Goal: Task Accomplishment & Management: Manage account settings

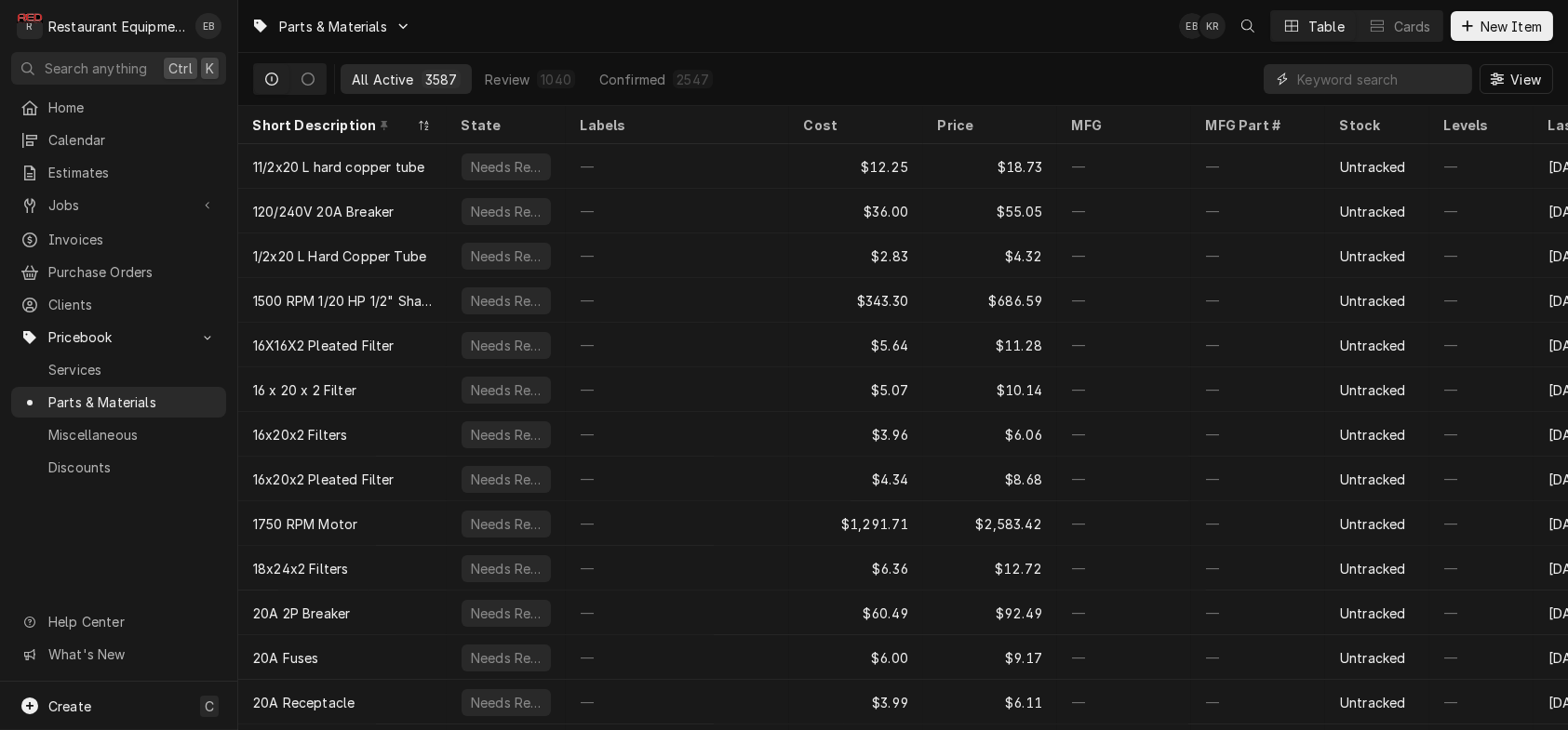
click at [1387, 84] on input "Dynamic Content Wrapper" at bounding box center [1379, 79] width 166 height 30
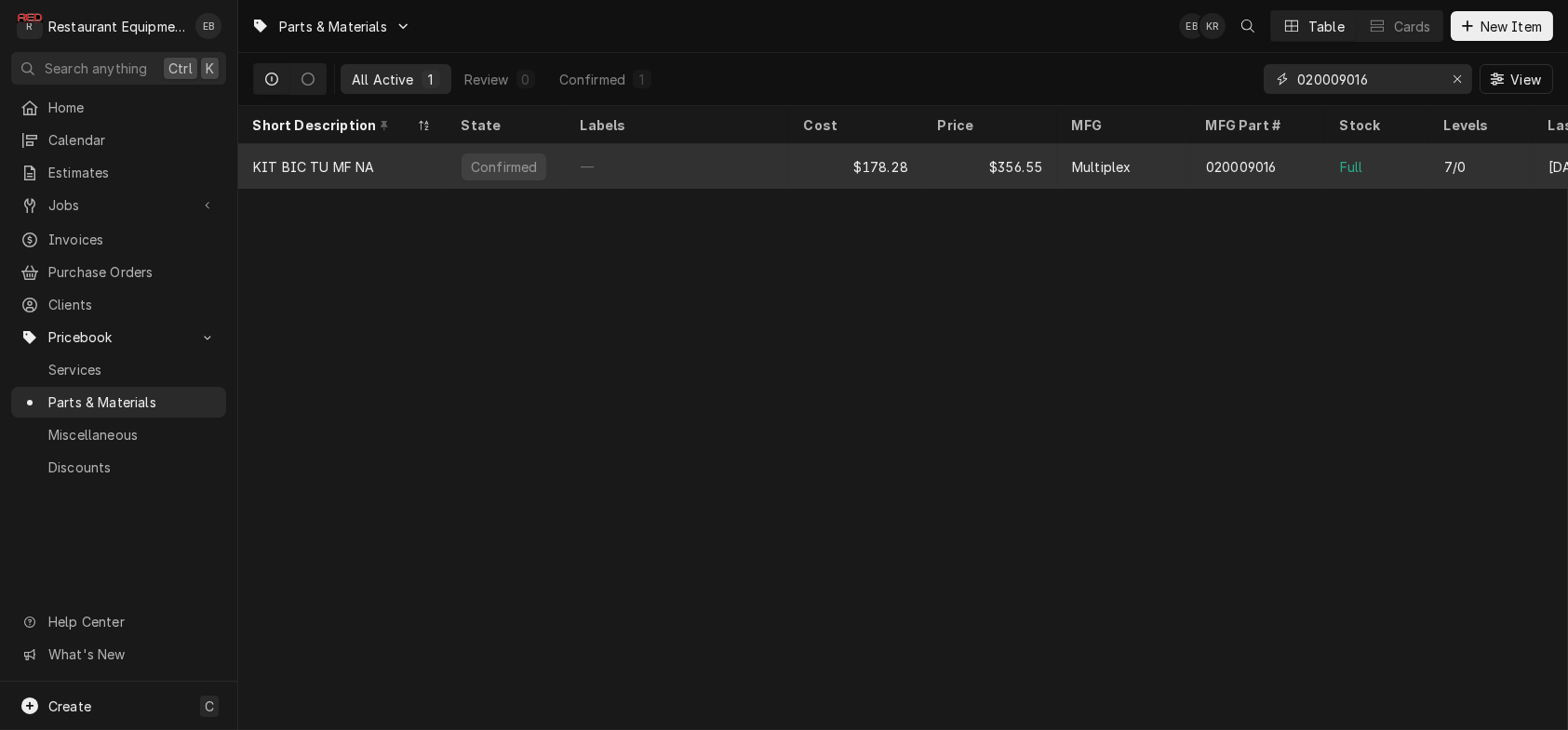
type input "020009016"
click at [983, 170] on div "$356.55" at bounding box center [990, 166] width 134 height 45
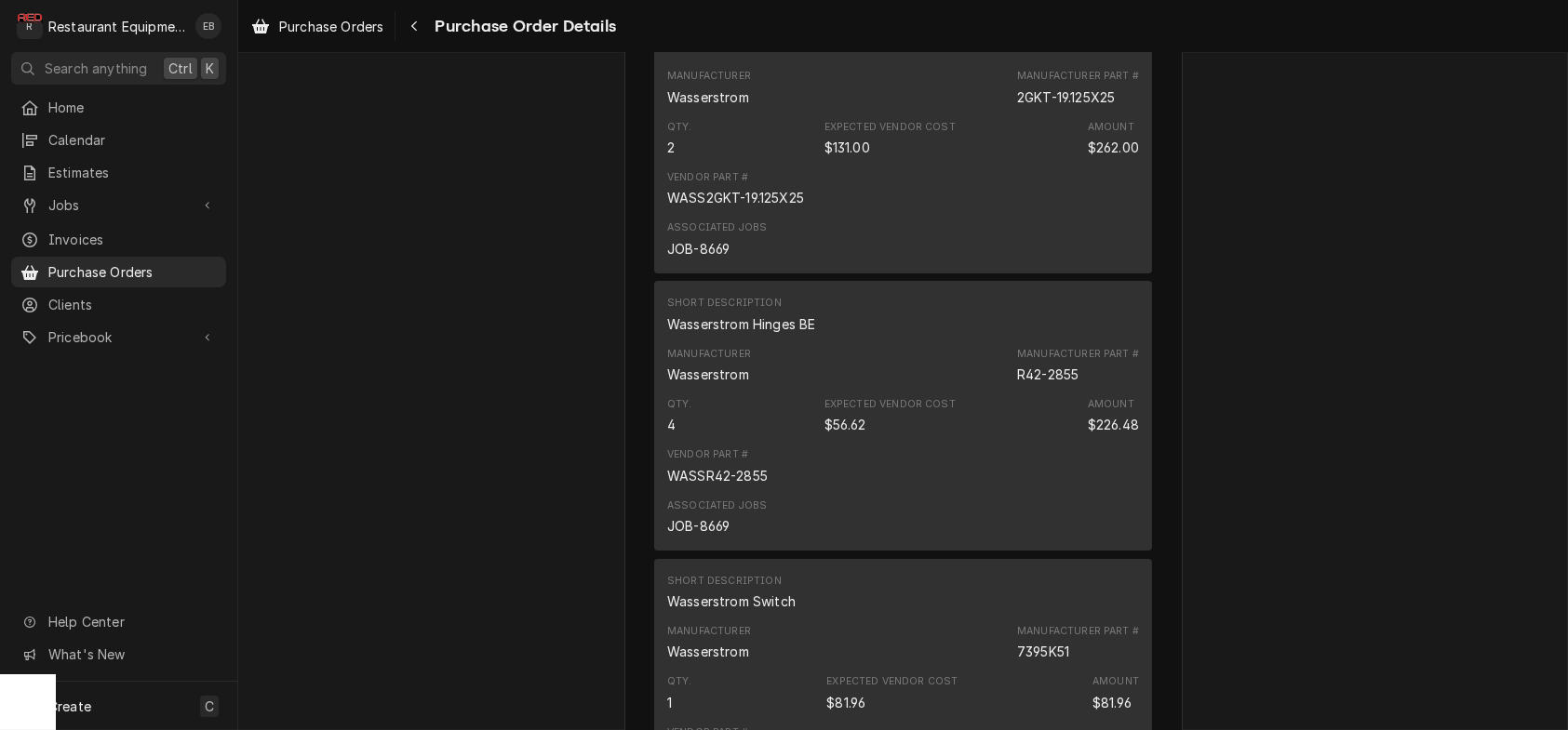
scroll to position [1363, 0]
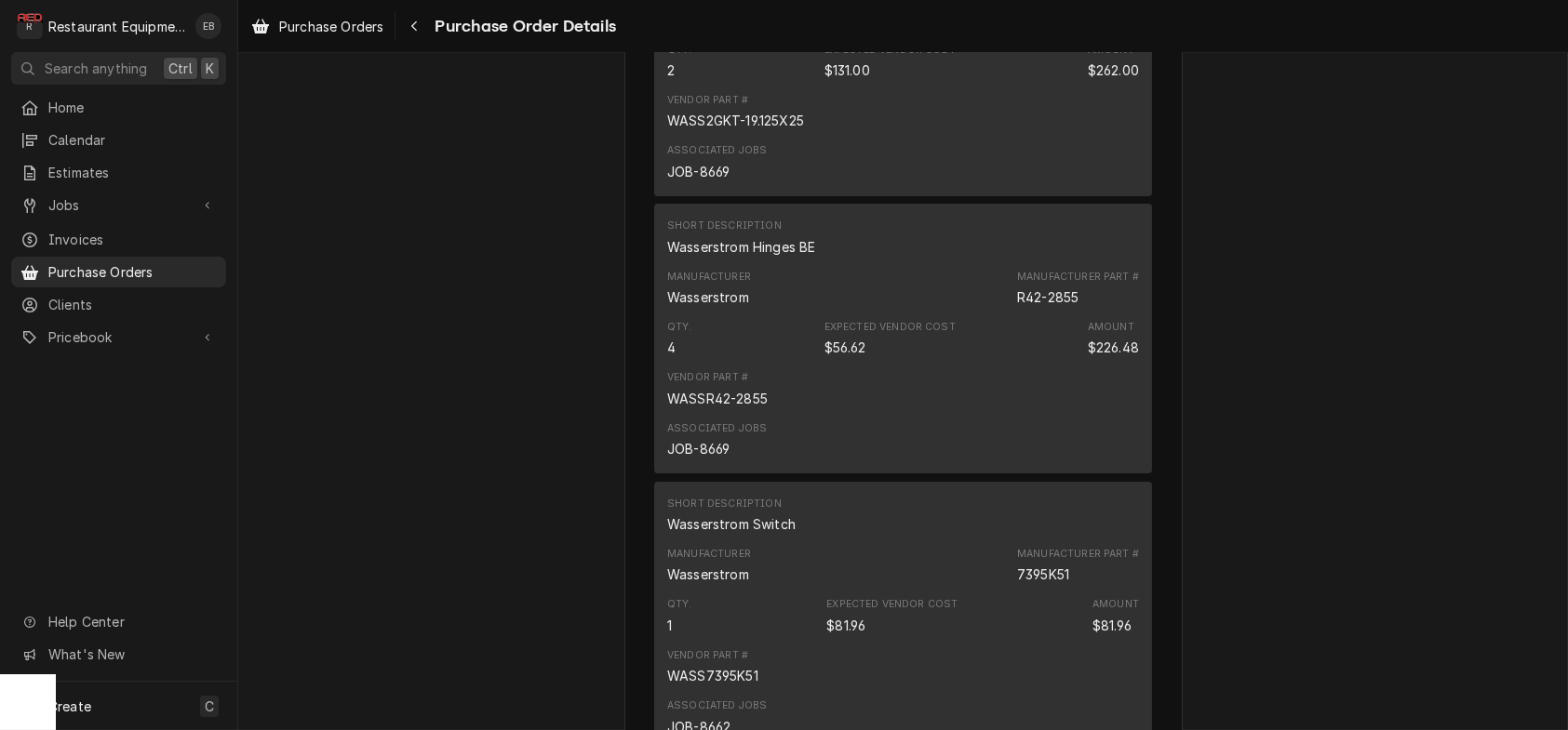
drag, startPoint x: 983, startPoint y: 259, endPoint x: 1076, endPoint y: 266, distance: 93.3
click at [1088, 30] on div "2GKT-19.125X25" at bounding box center [1066, 20] width 98 height 19
click at [964, 35] on div "Manufacturer Wasserstrom Manufacturer Part # 2GKT-19.125X25" at bounding box center [903, 10] width 472 height 50
click at [1117, 29] on div "Manufacturer Part # 2GKT-19.125X25" at bounding box center [1077, 10] width 122 height 37
drag, startPoint x: 985, startPoint y: 260, endPoint x: 1089, endPoint y: 265, distance: 104.1
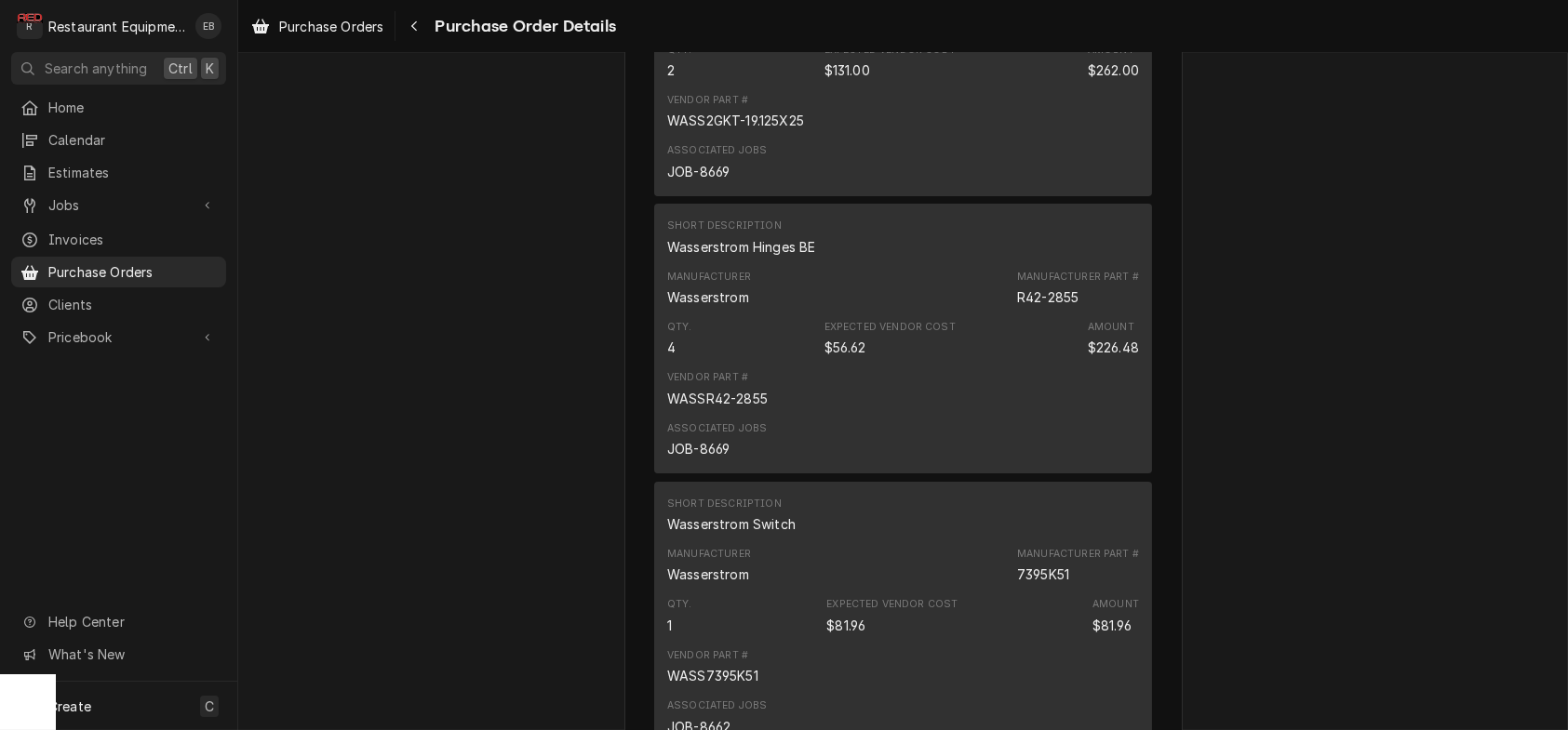
click at [1089, 30] on div "2GKT-19.125X25" at bounding box center [1066, 20] width 98 height 19
copy div "2GKT-19.125X25"
click at [266, 32] on div "Dynamic Content Wrapper" at bounding box center [260, 26] width 18 height 22
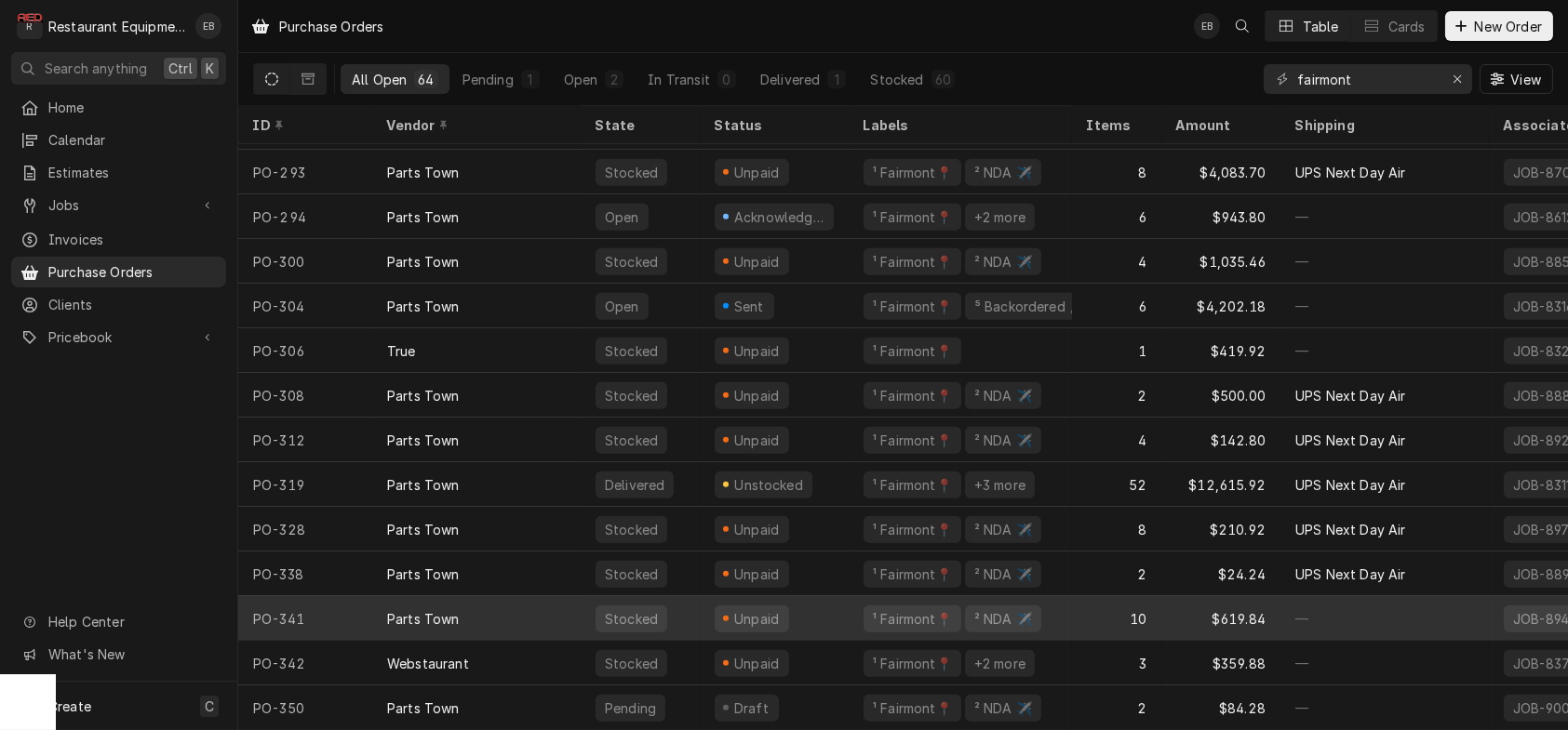
scroll to position [2288, 0]
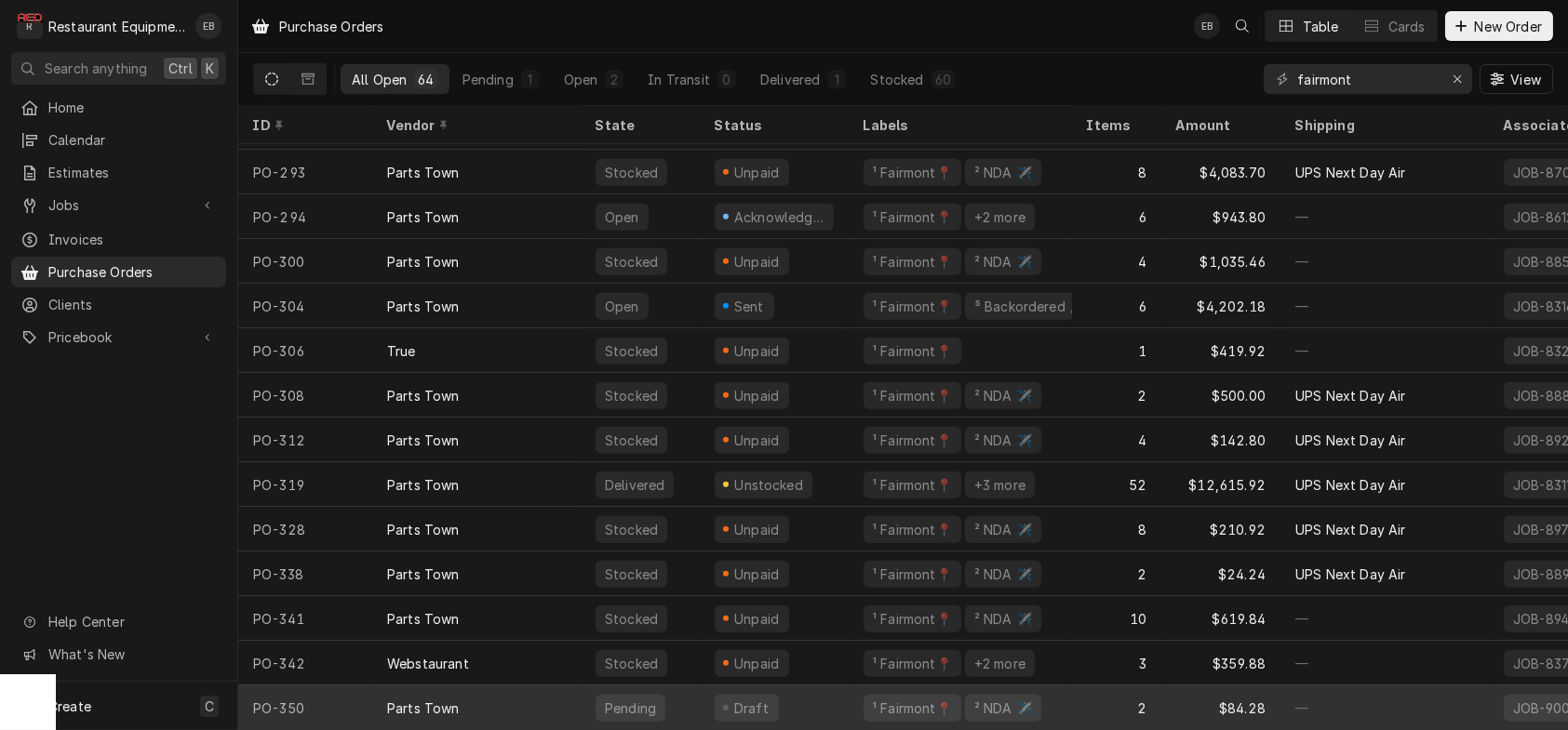
click at [719, 689] on div "Draft" at bounding box center [773, 708] width 149 height 45
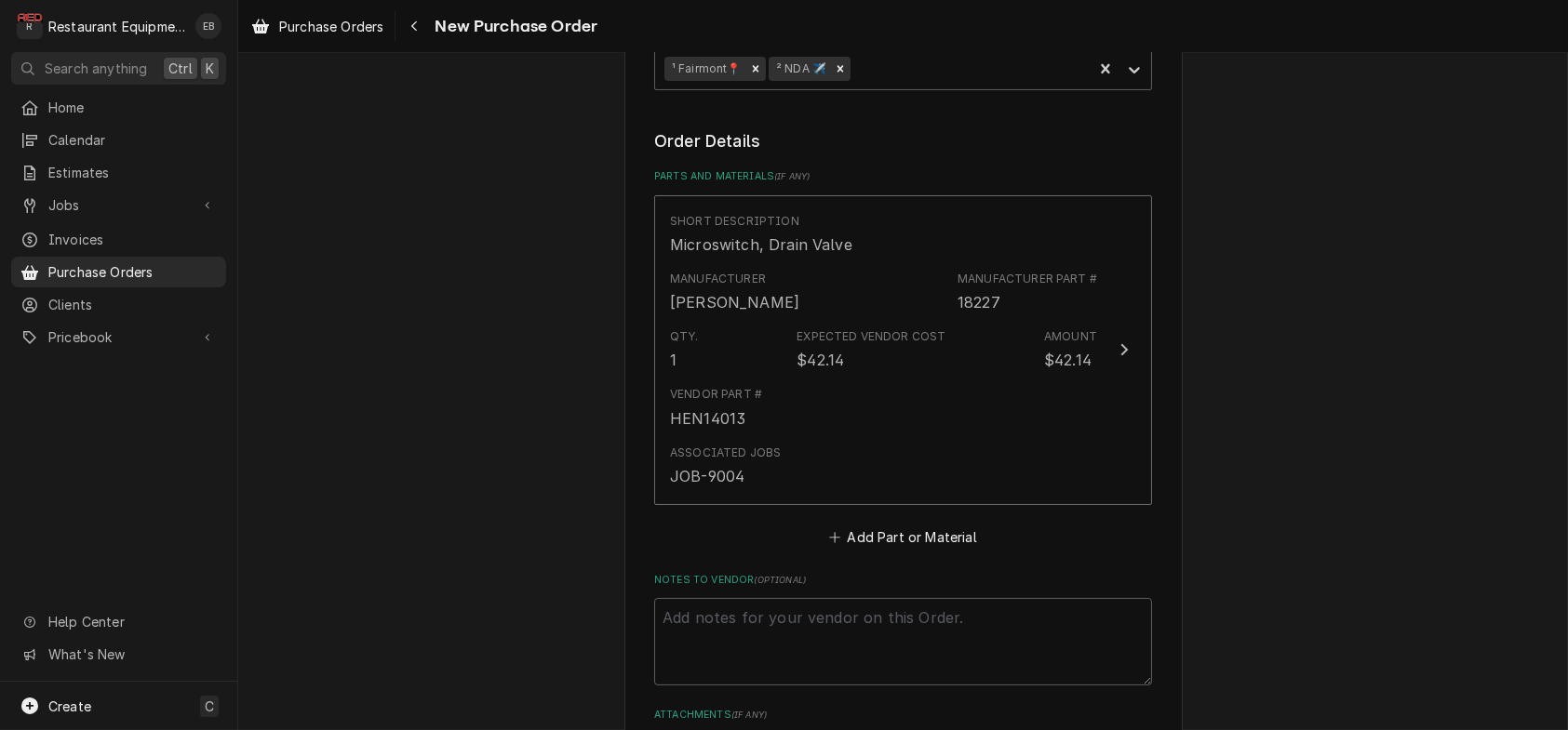
scroll to position [868, 0]
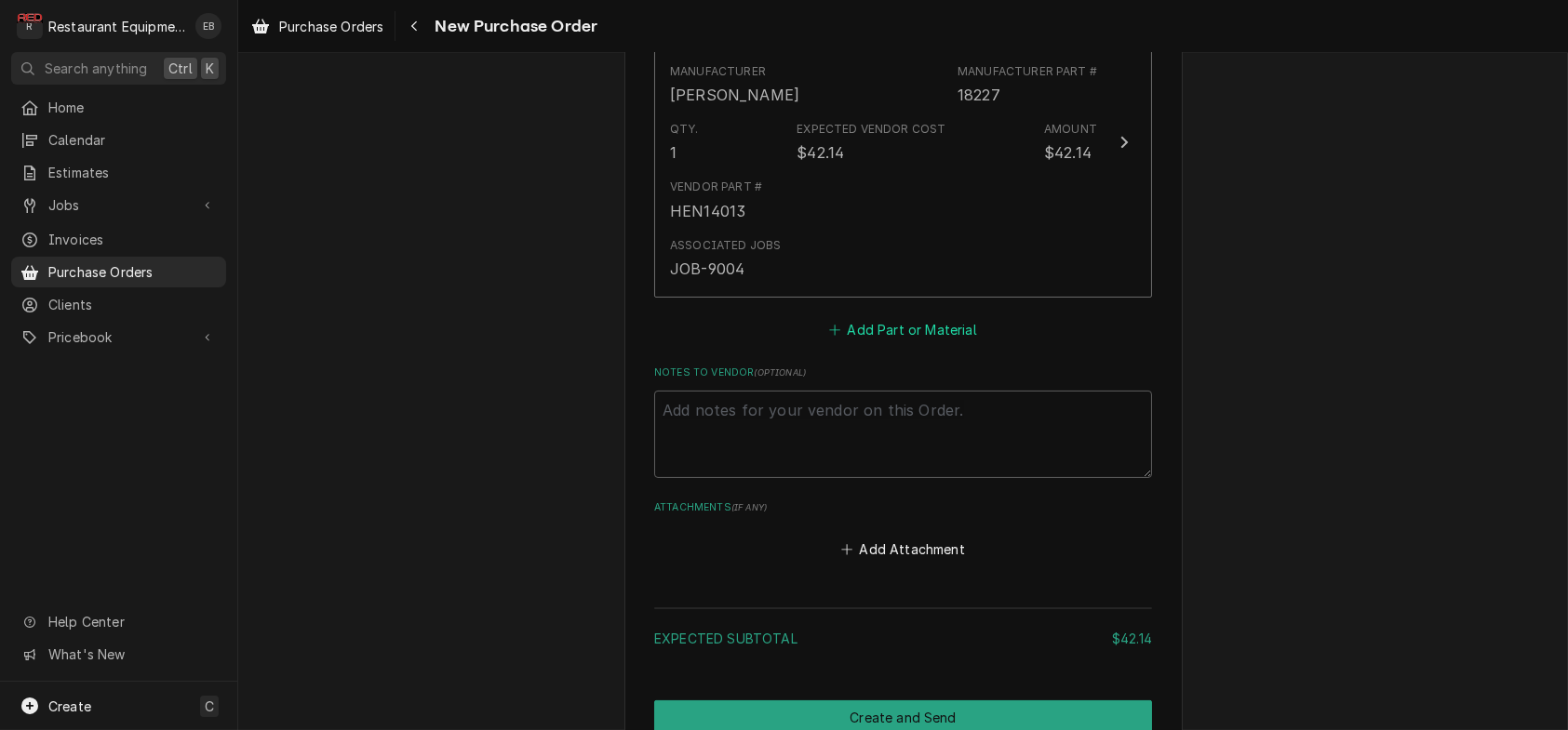
click at [834, 335] on icon "Parts and Materials" at bounding box center [835, 330] width 11 height 11
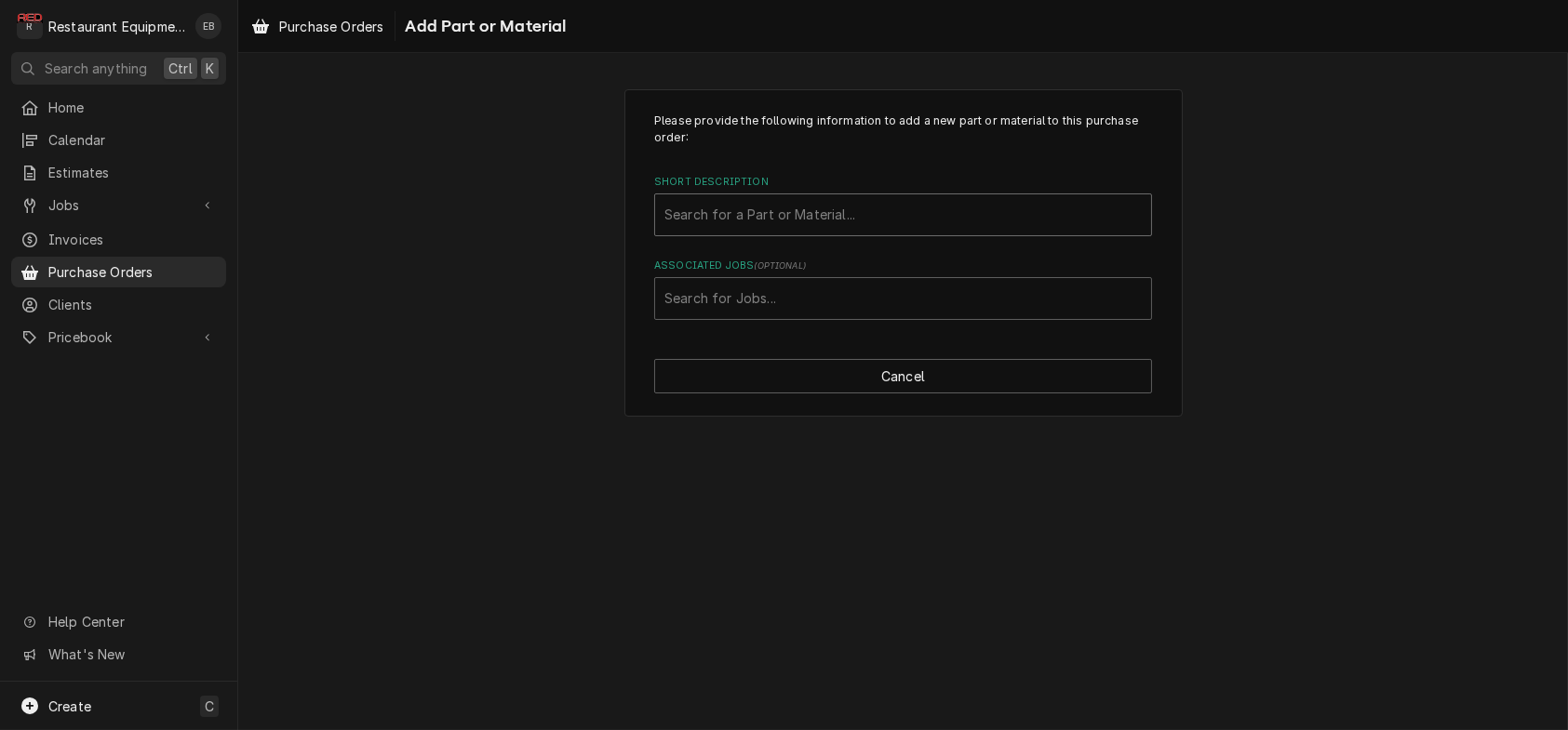
click at [807, 232] on div "Short Description" at bounding box center [903, 215] width 477 height 34
click at [770, 232] on div "Short Description" at bounding box center [903, 215] width 477 height 34
type input "020009016"
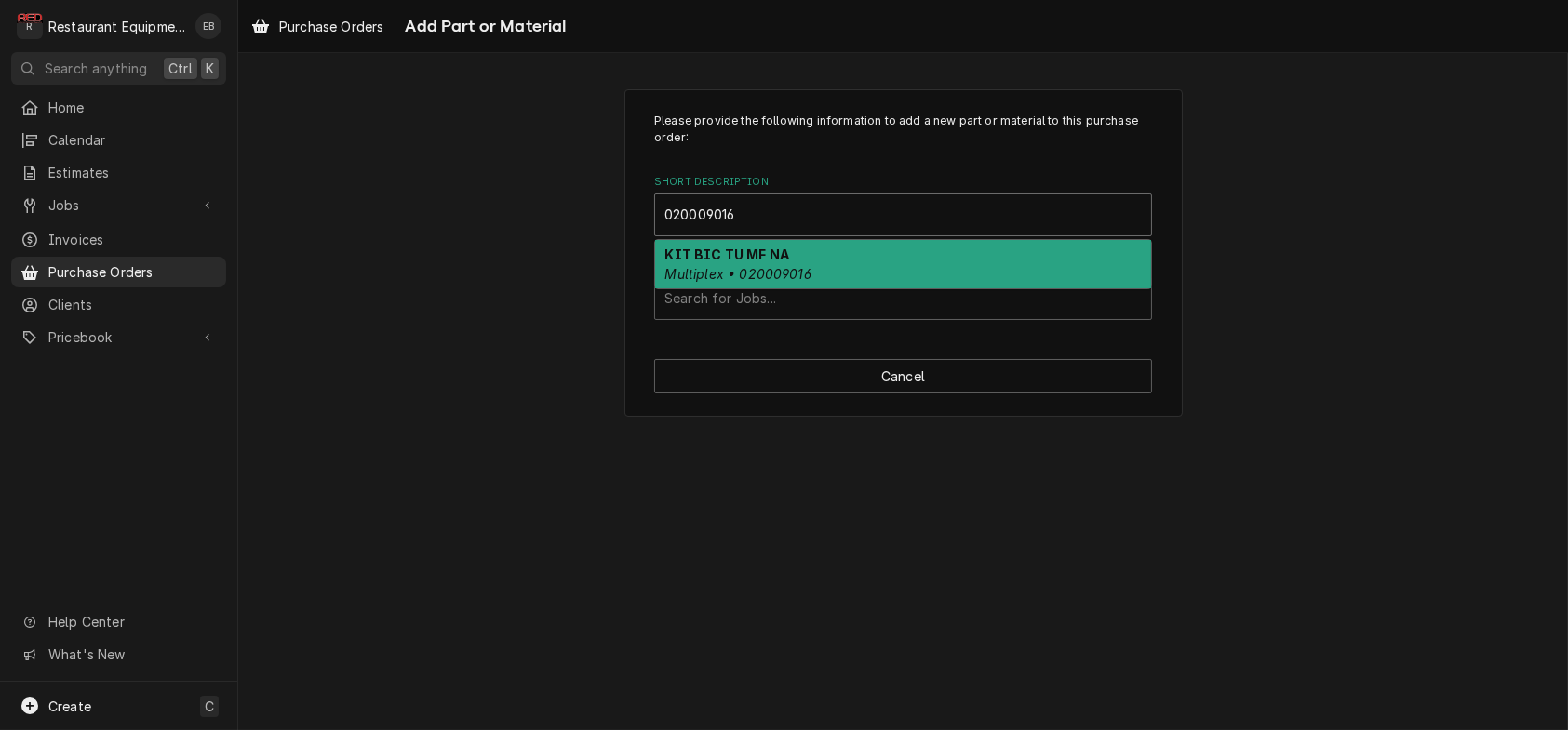
click at [777, 262] on strong "KIT BIC TU MF NA" at bounding box center [727, 254] width 125 height 16
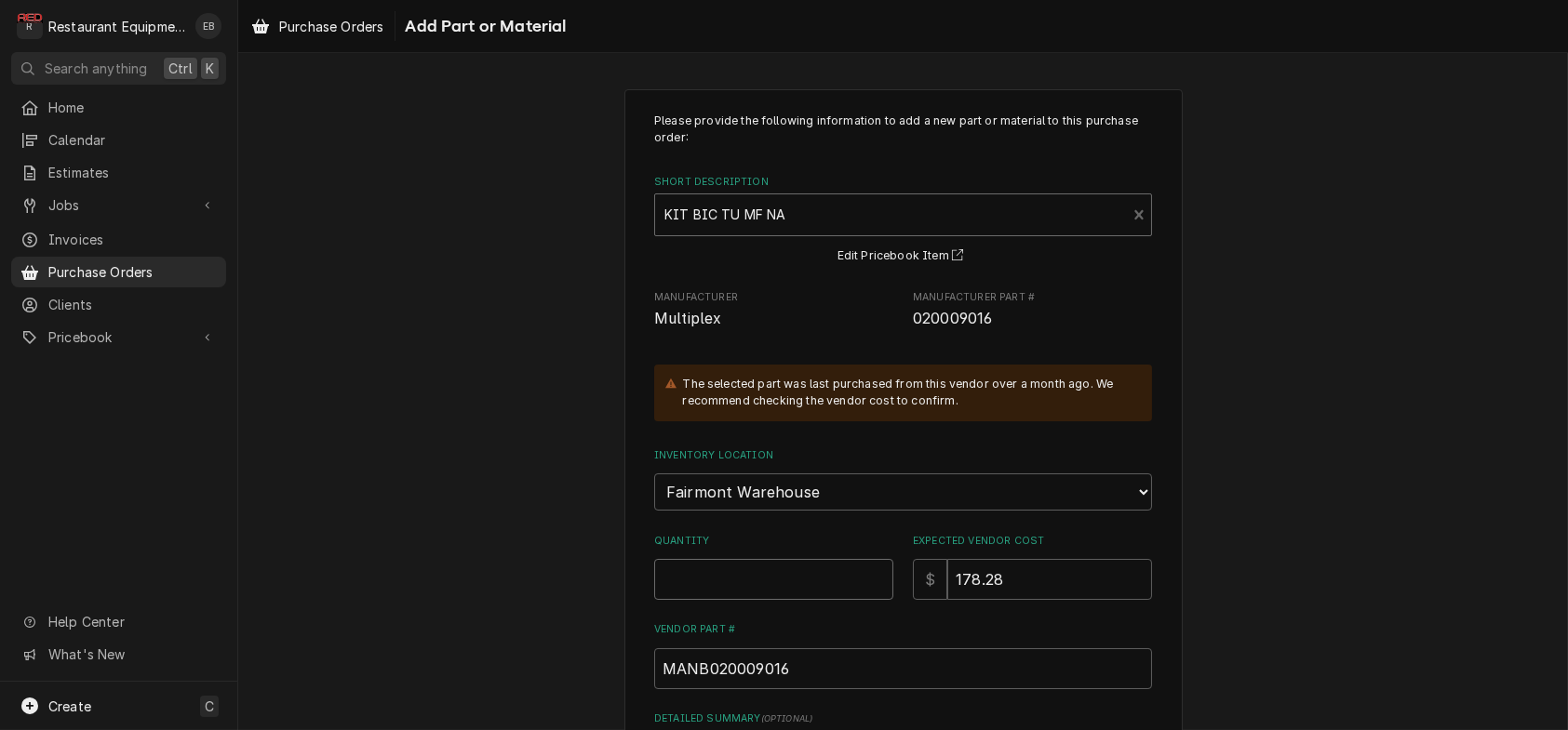
click at [742, 600] on input "Quantity" at bounding box center [774, 580] width 240 height 41
type textarea "x"
type input "1"
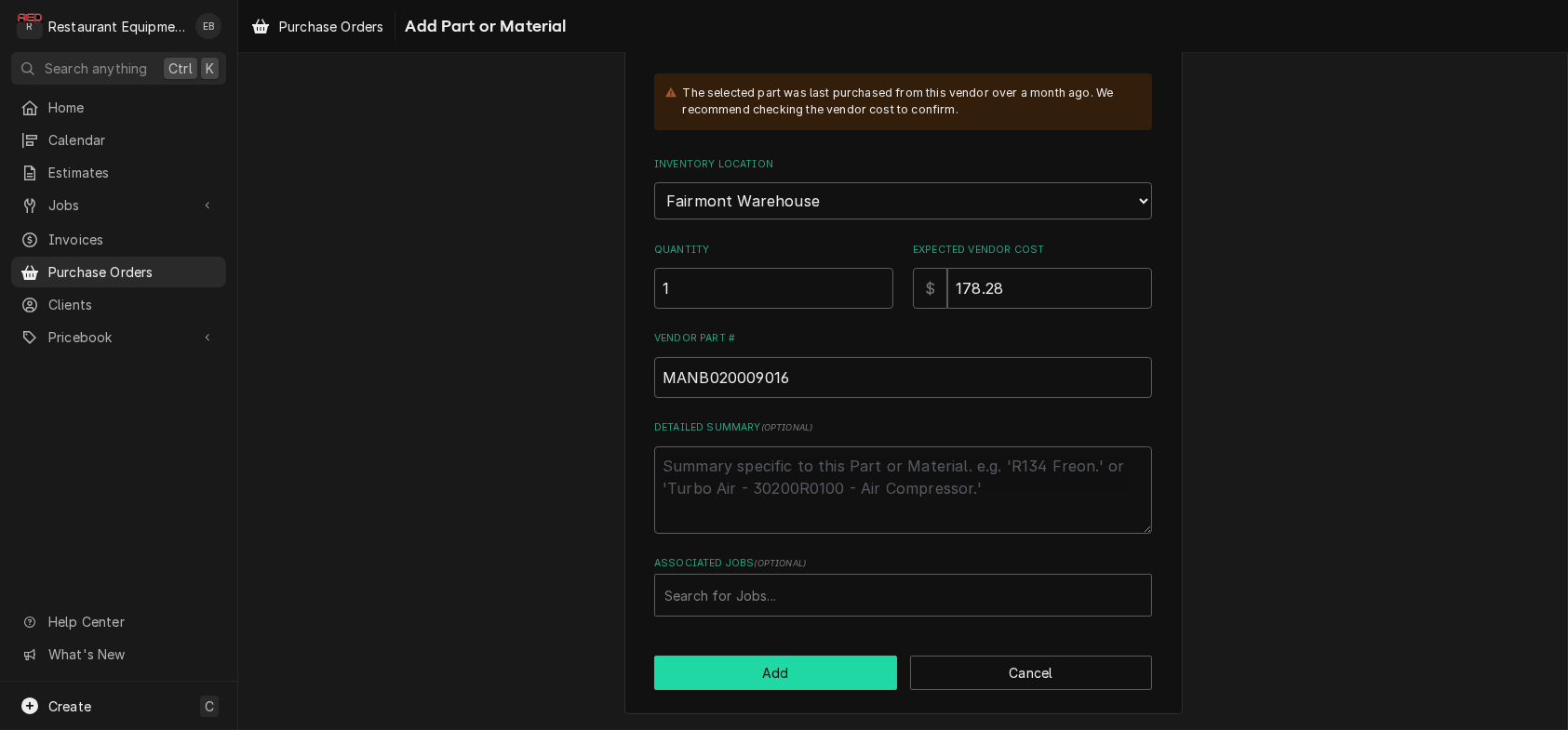
scroll to position [398, 0]
click at [751, 589] on div "Associated Jobs" at bounding box center [903, 595] width 477 height 34
click at [690, 582] on div "Associated Jobs" at bounding box center [903, 595] width 477 height 34
type input "9089"
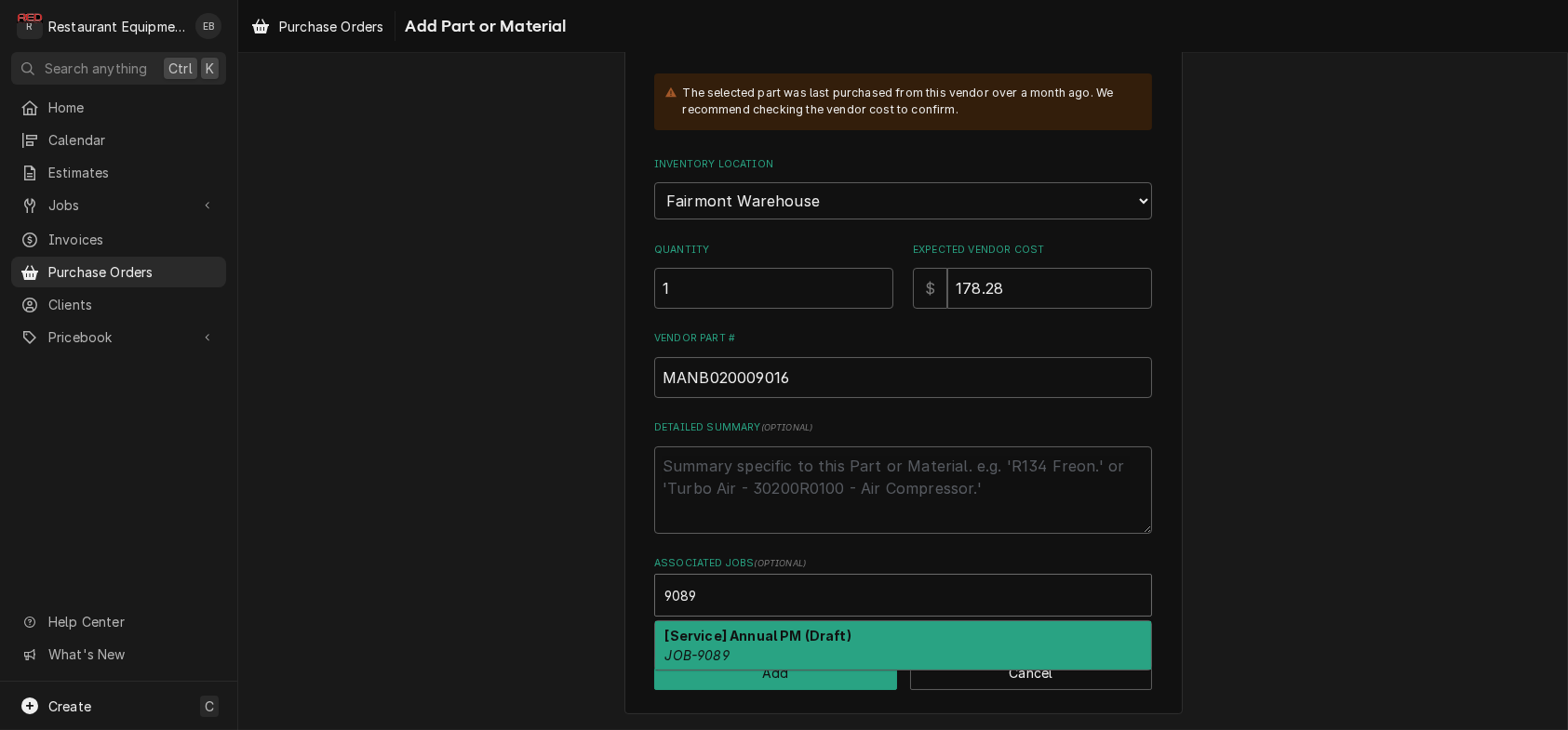
click at [753, 627] on strong "[Service] Annual PM (Draft)" at bounding box center [758, 635] width 186 height 16
type textarea "x"
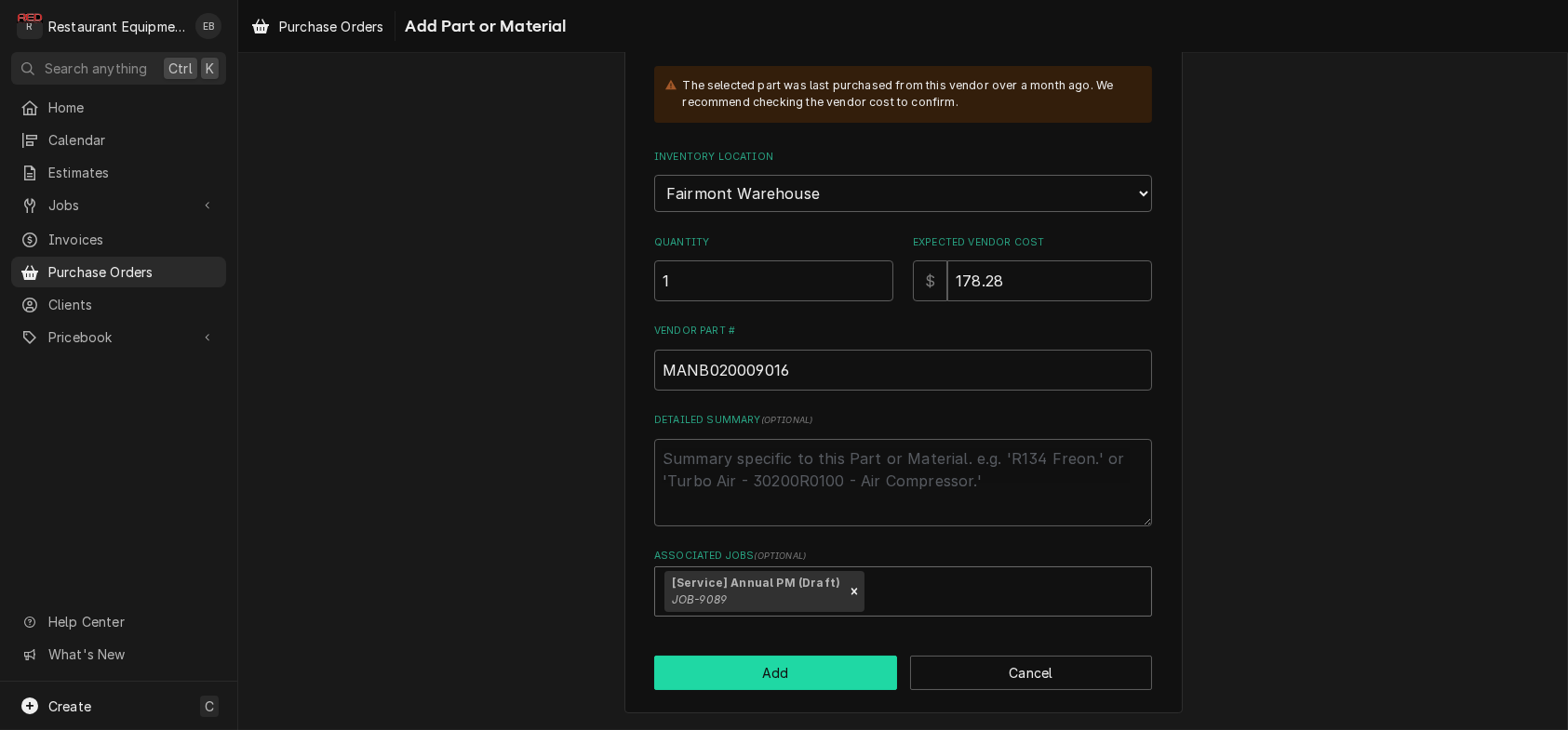
click at [774, 686] on button "Add" at bounding box center [775, 673] width 242 height 34
type textarea "x"
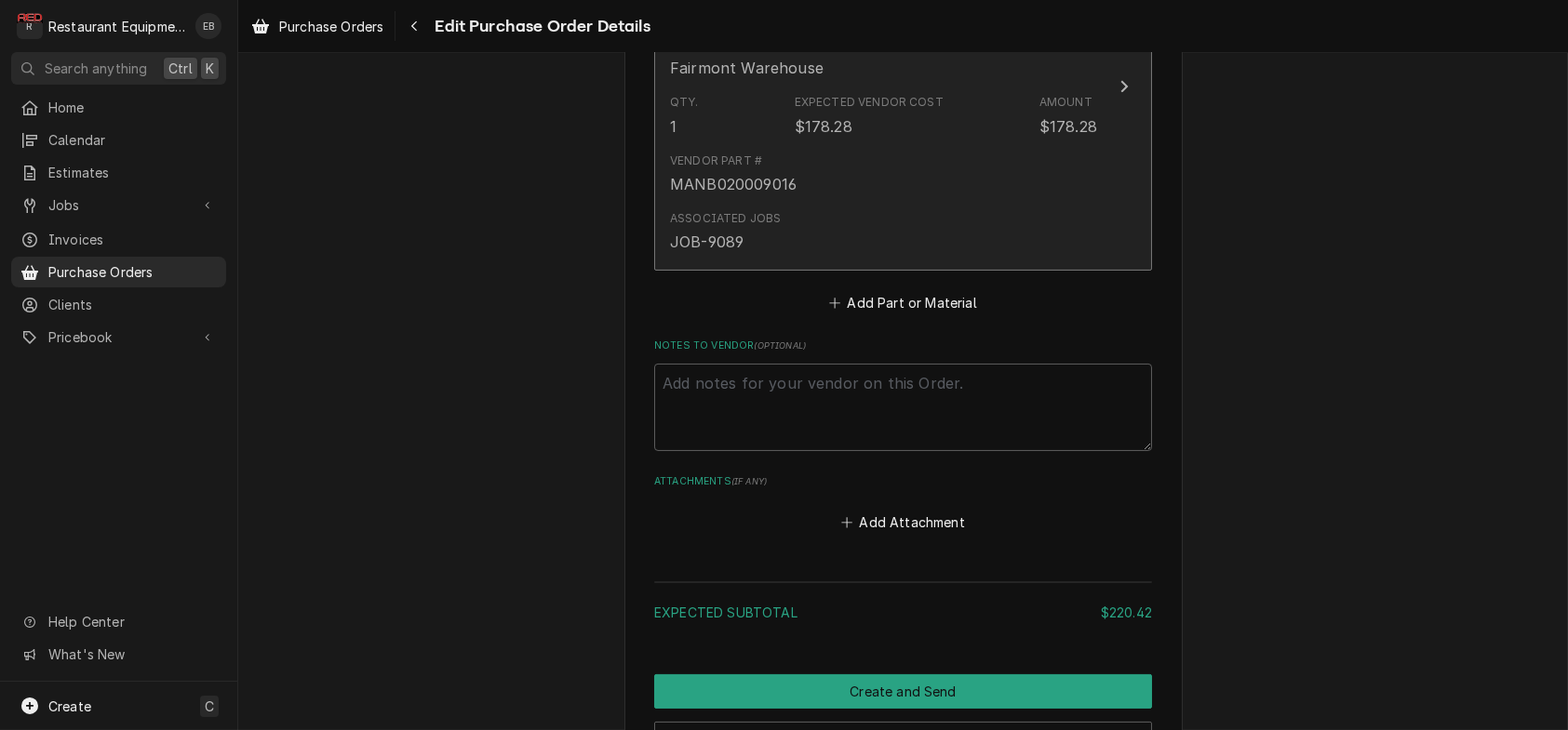
scroll to position [1277, 0]
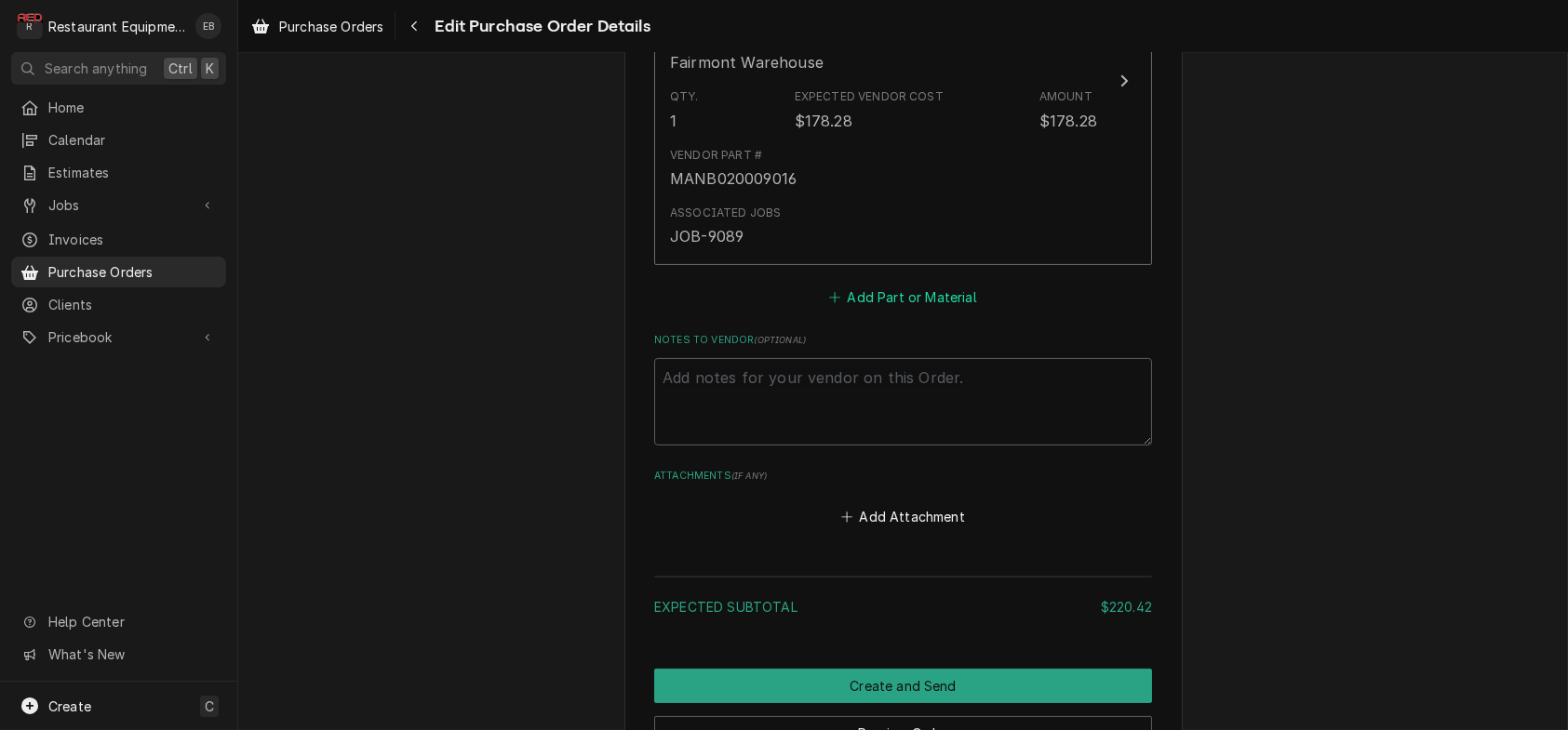
click at [861, 309] on button "Add Part or Material" at bounding box center [903, 296] width 153 height 26
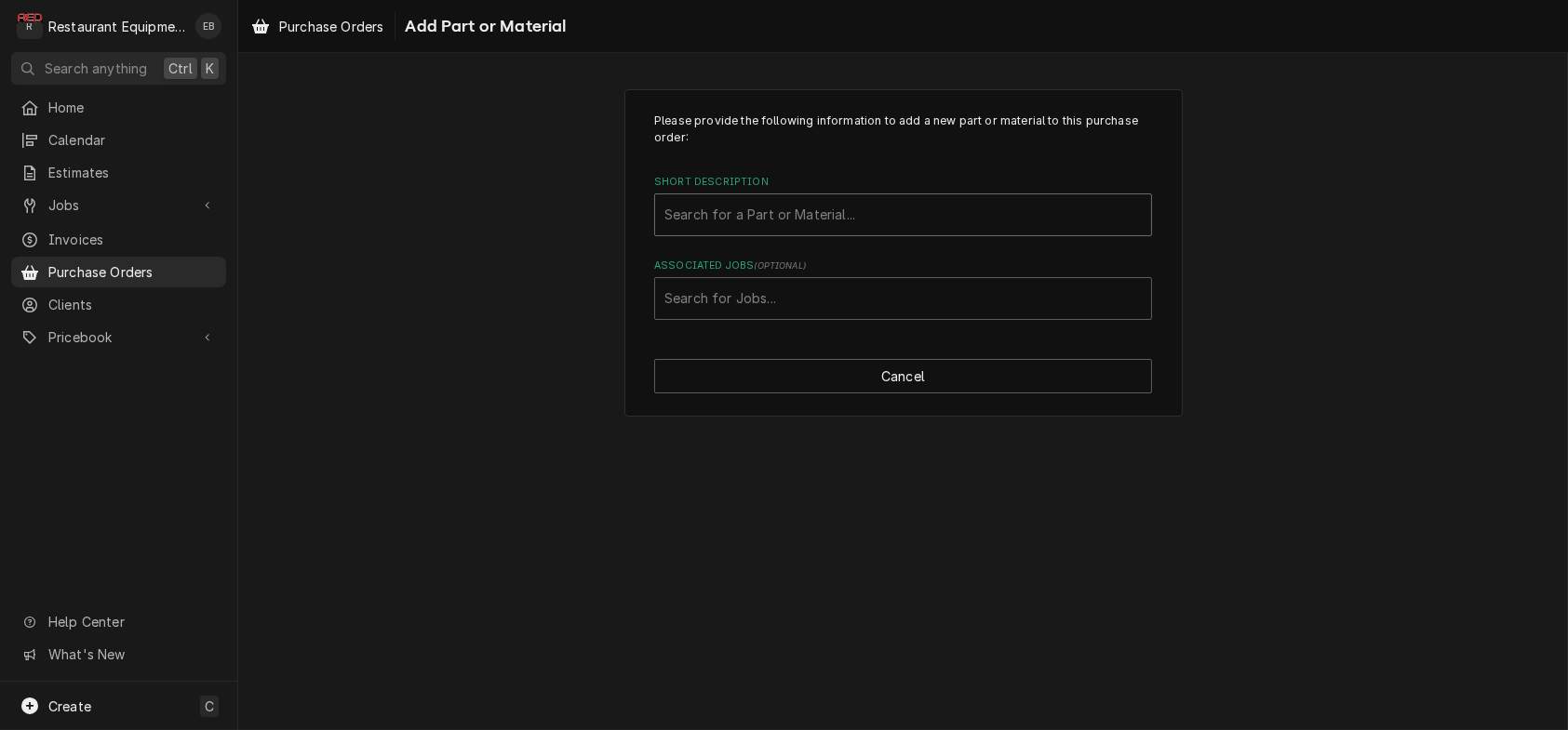
click at [835, 232] on div "Short Description" at bounding box center [903, 215] width 477 height 34
type input "369192"
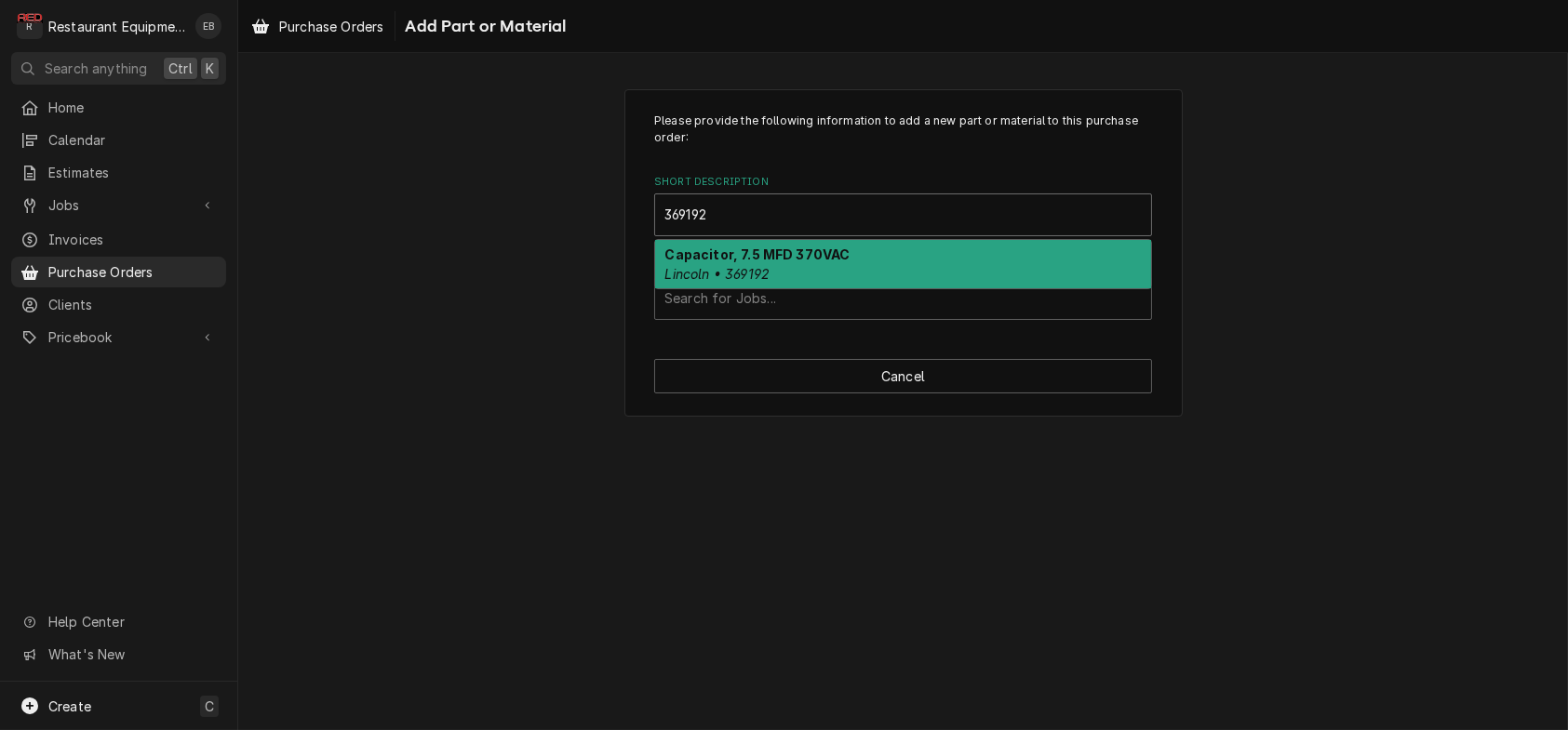
click at [823, 262] on strong "Capacitor, 7.5 MFD 370VAC" at bounding box center [757, 254] width 185 height 16
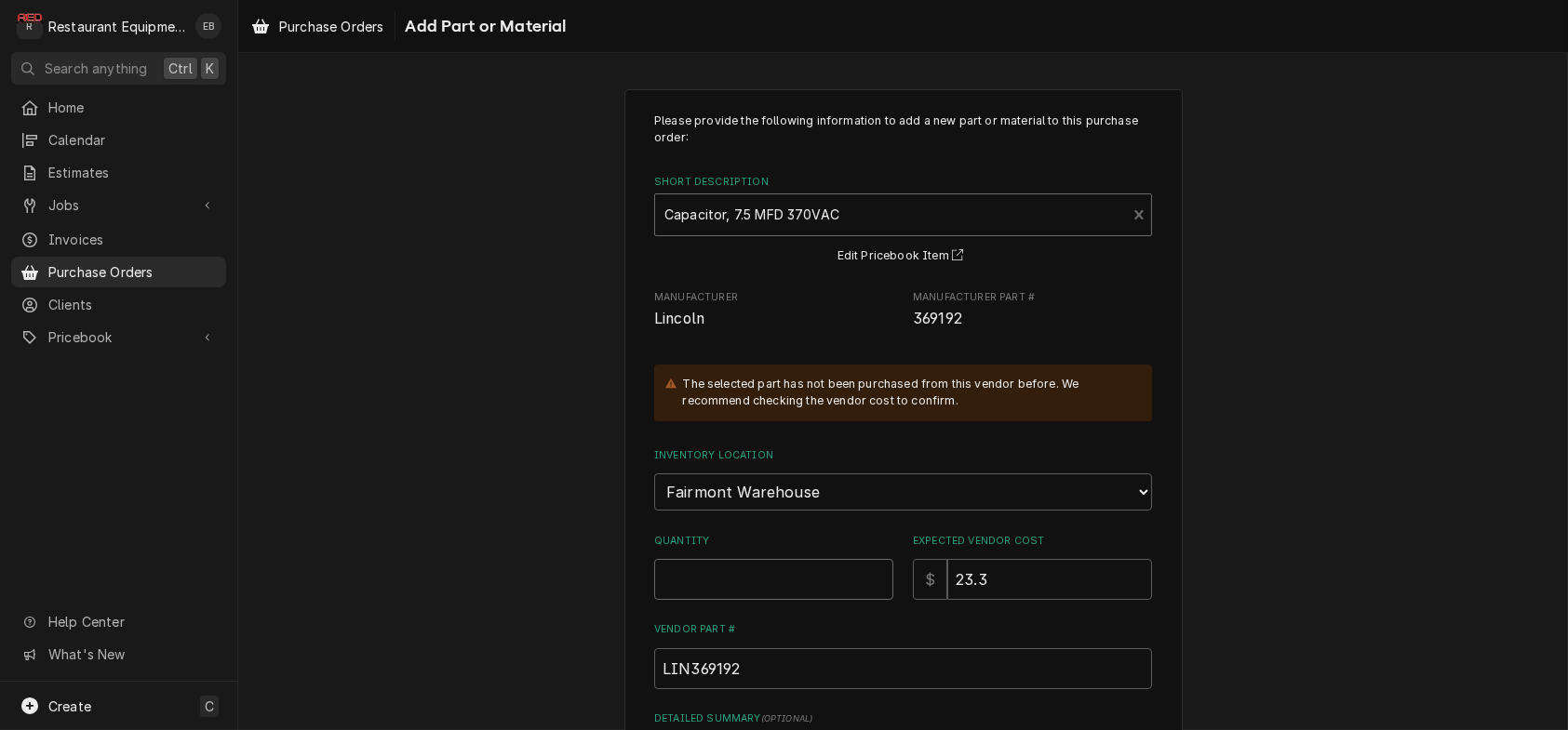
drag, startPoint x: 722, startPoint y: 644, endPoint x: 718, endPoint y: 634, distance: 10.8
click at [721, 600] on input "Quantity" at bounding box center [774, 580] width 240 height 41
type textarea "x"
type input "1"
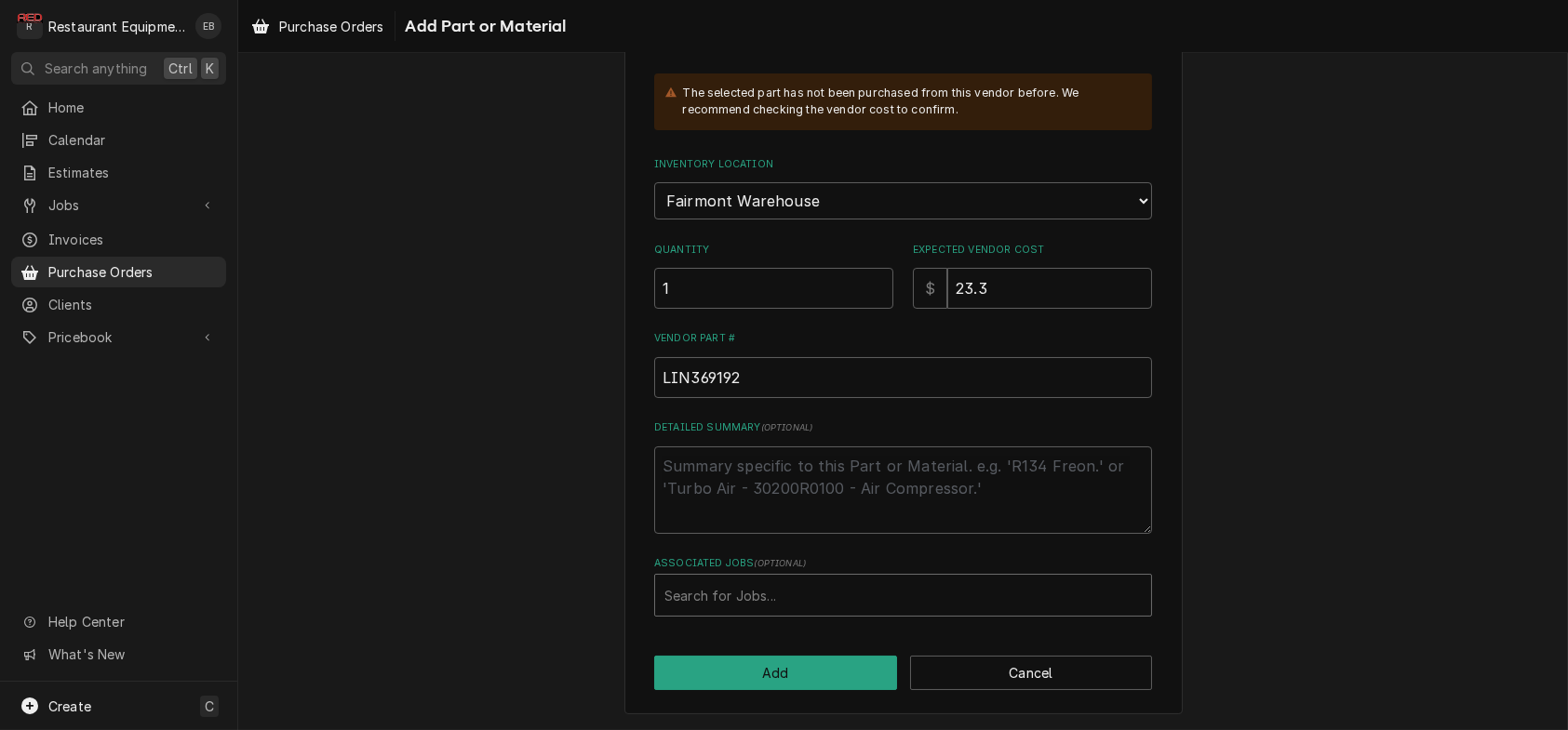
scroll to position [372, 0]
click at [784, 610] on div "Associated Jobs" at bounding box center [903, 595] width 477 height 34
type input "8325"
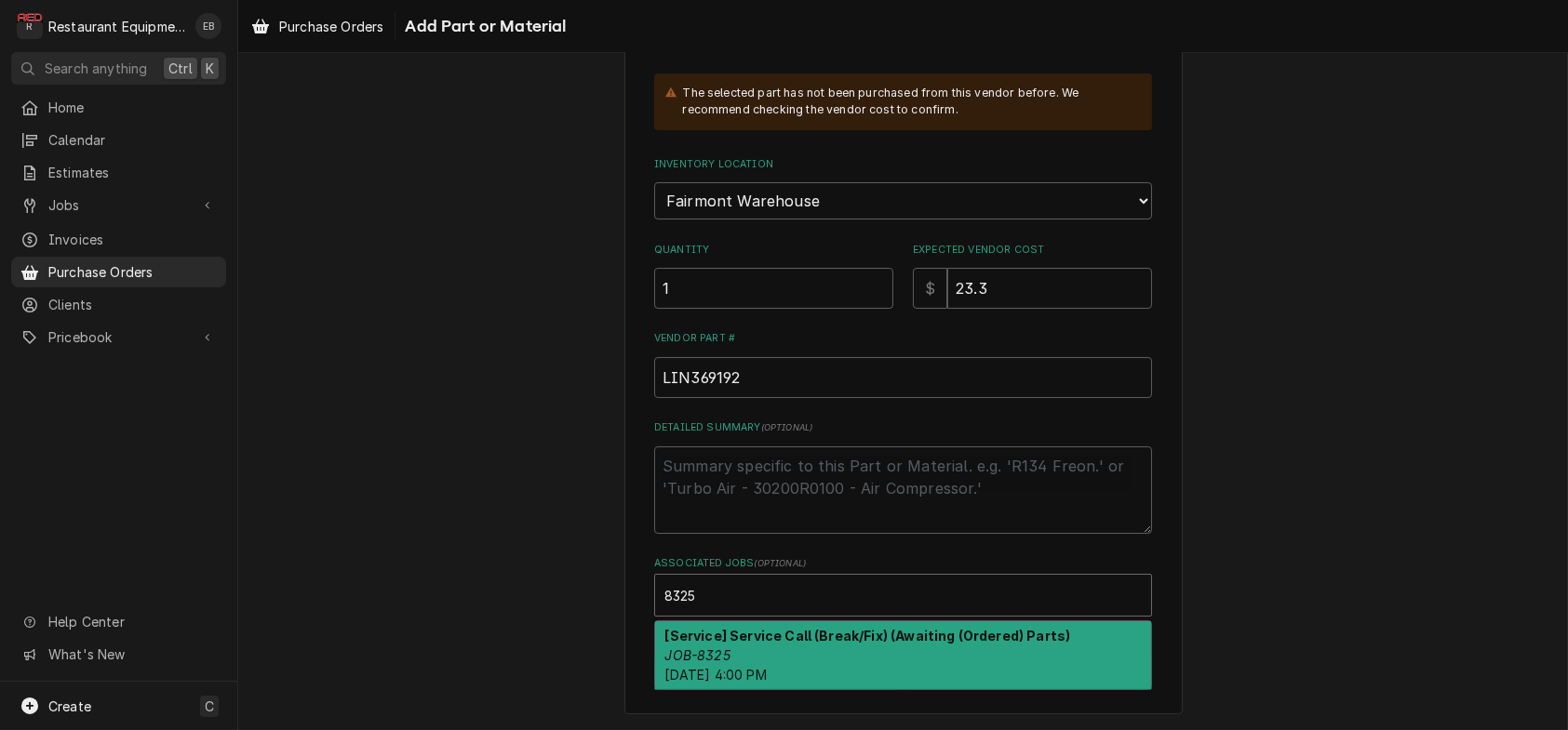
click at [790, 644] on strong "[Service] Service Call (Break/Fix) (Awaiting (Ordered) Parts)" at bounding box center [867, 635] width 405 height 16
type textarea "x"
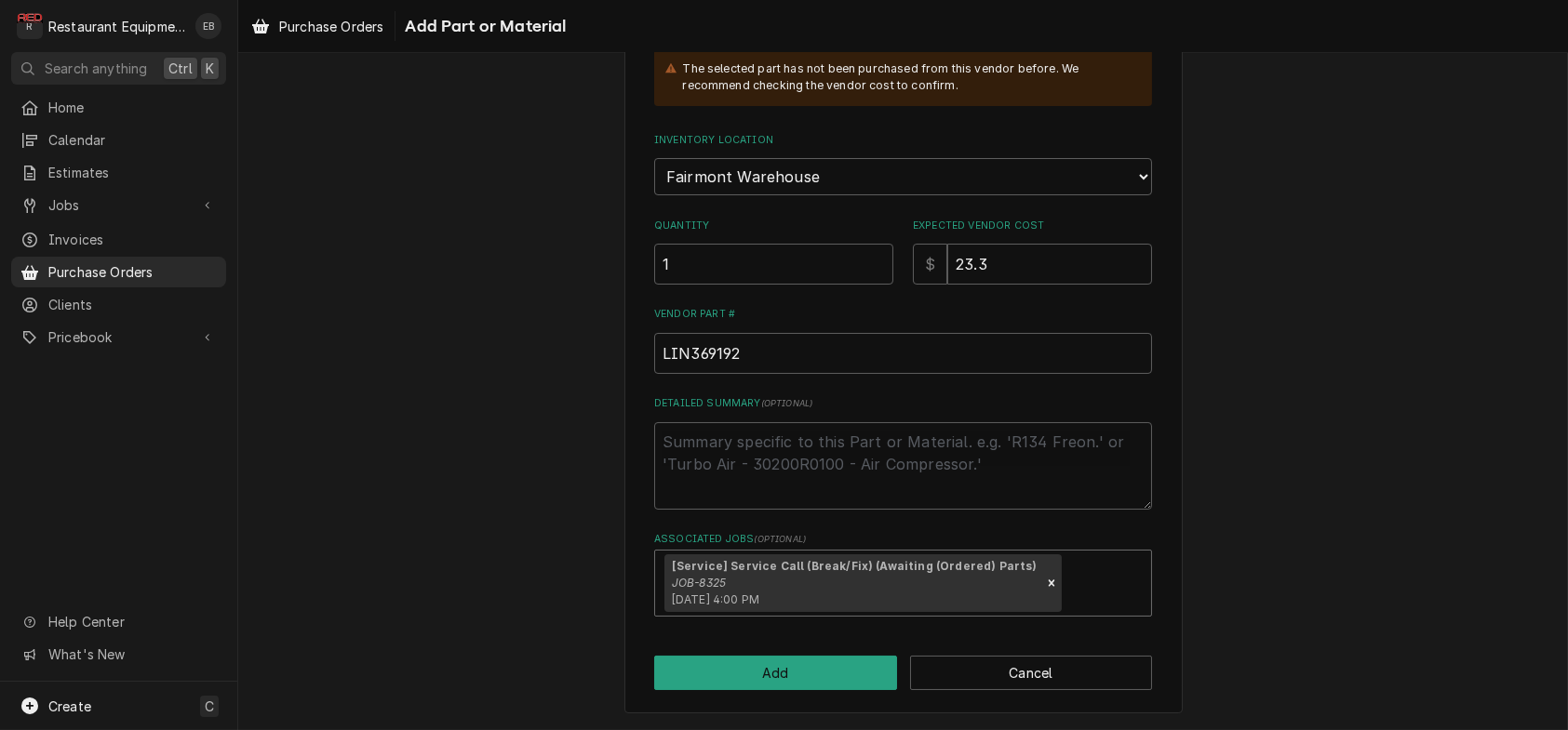
scroll to position [432, 0]
click at [759, 661] on button "Add" at bounding box center [775, 673] width 242 height 34
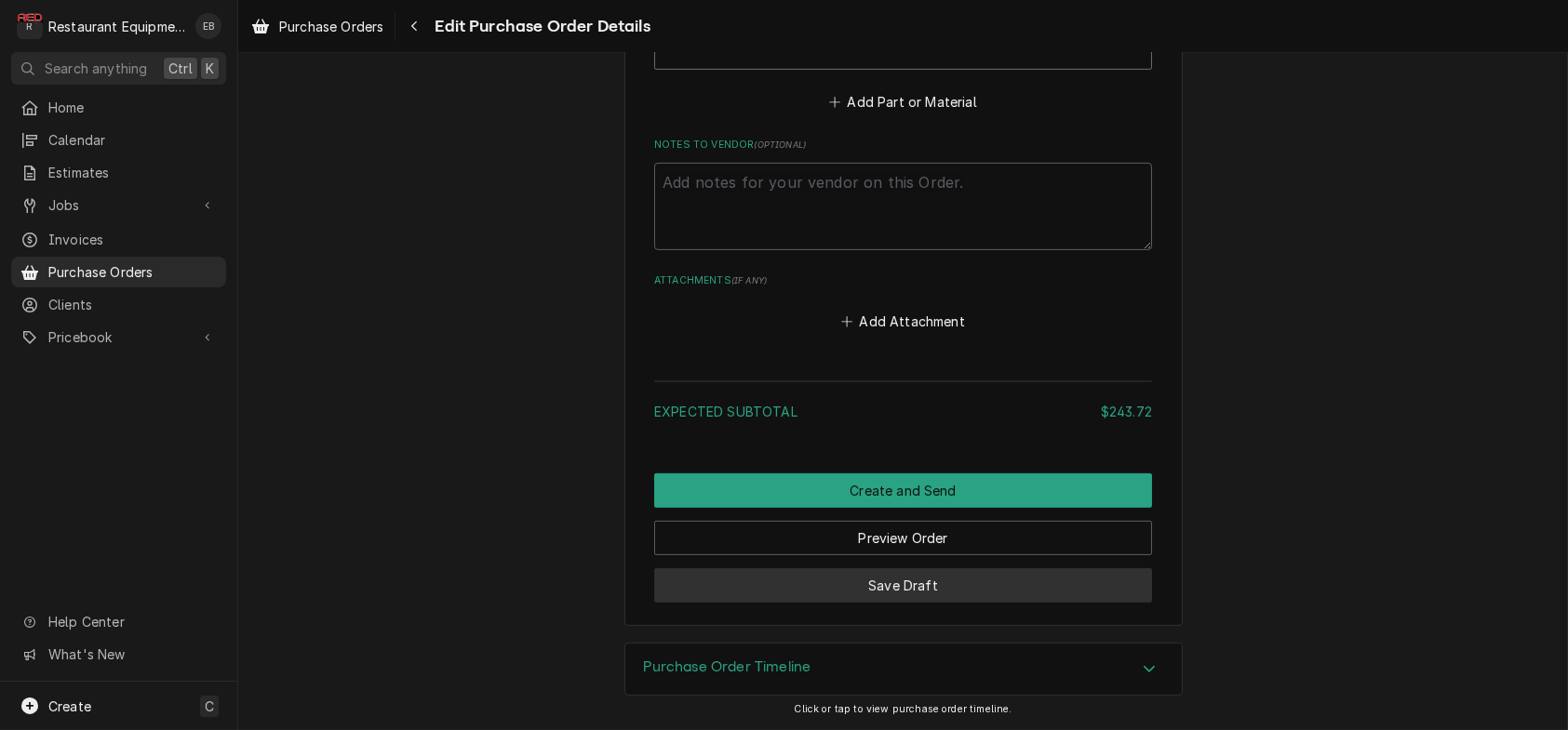
click at [939, 582] on button "Save Draft" at bounding box center [903, 585] width 497 height 34
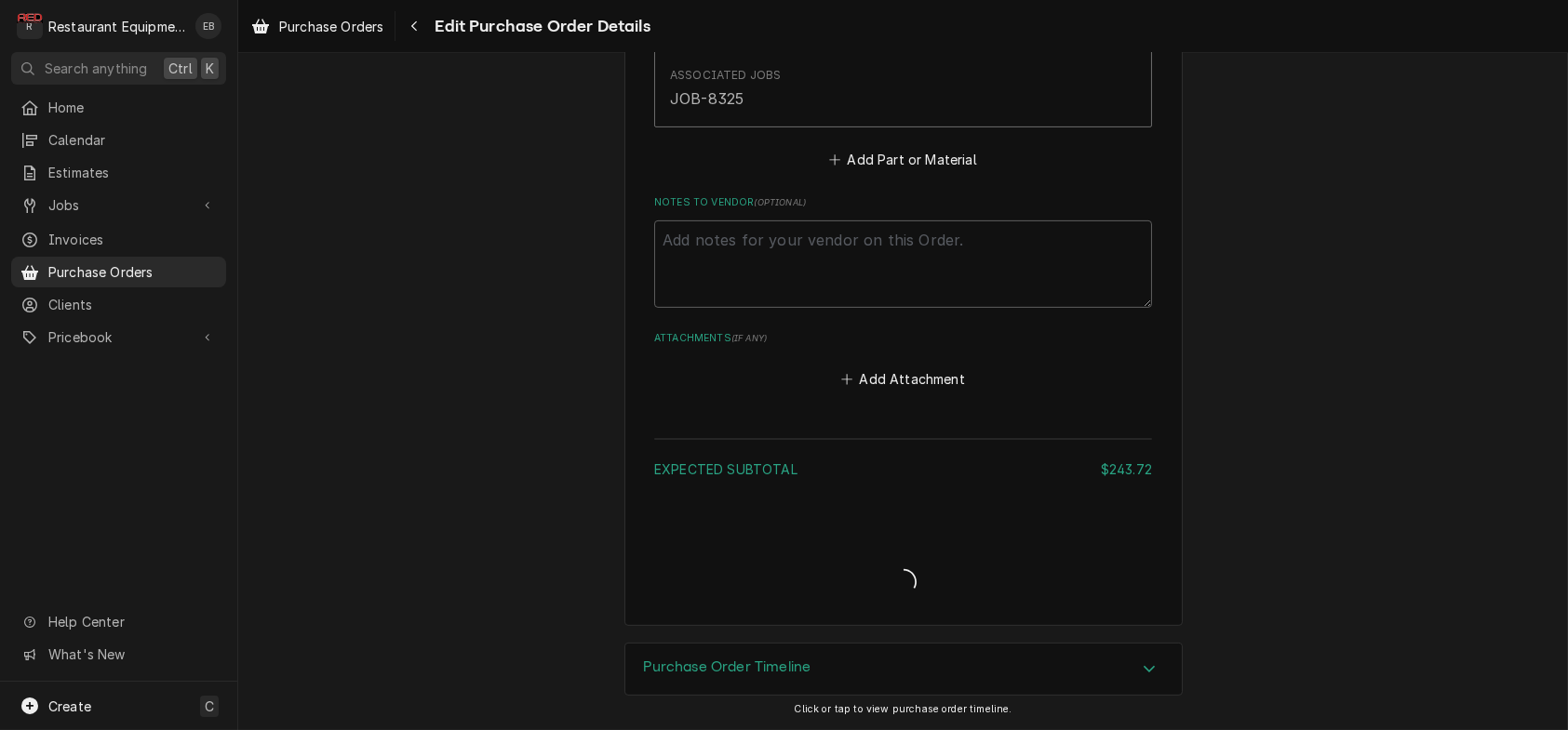
scroll to position [2051, 0]
type textarea "x"
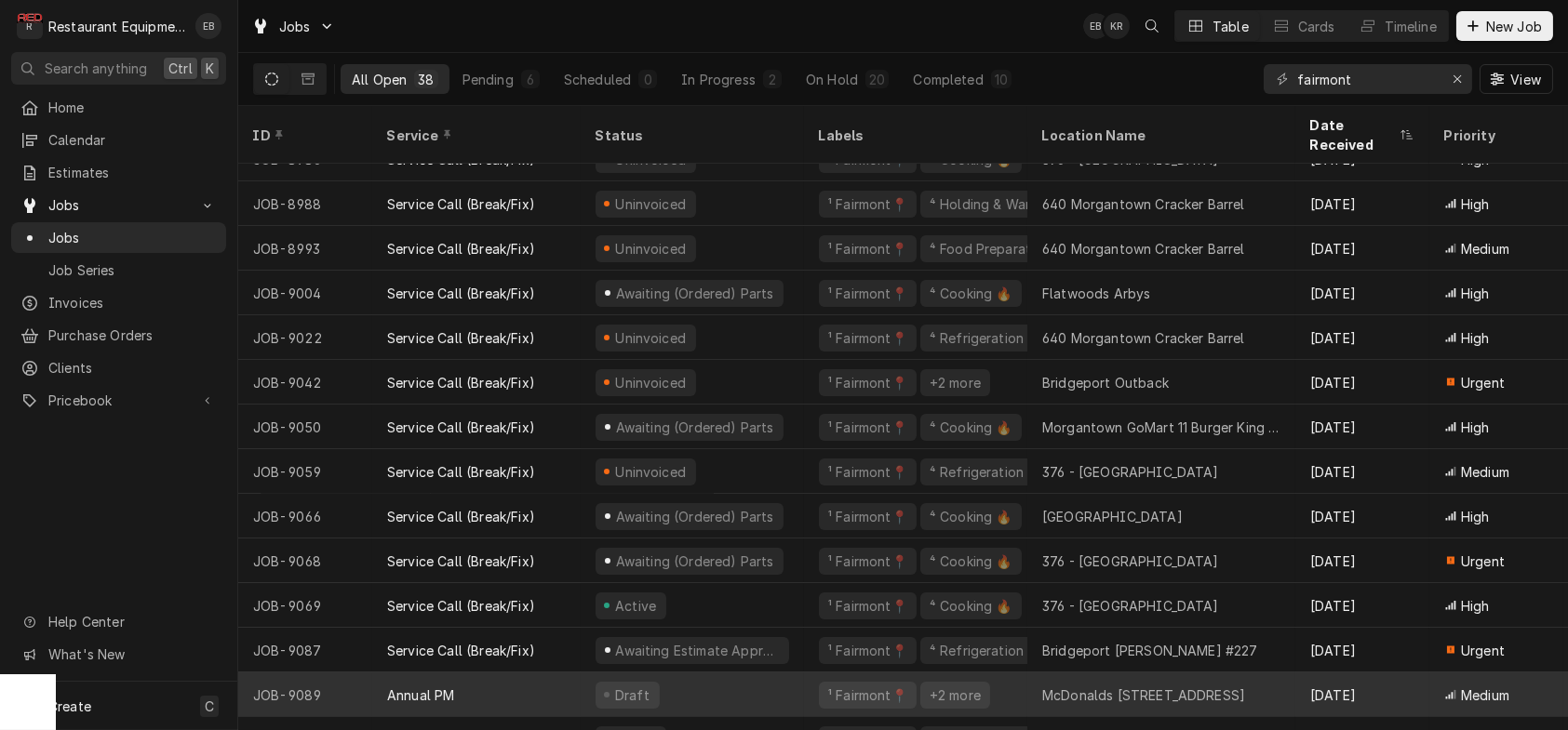
scroll to position [1143, 0]
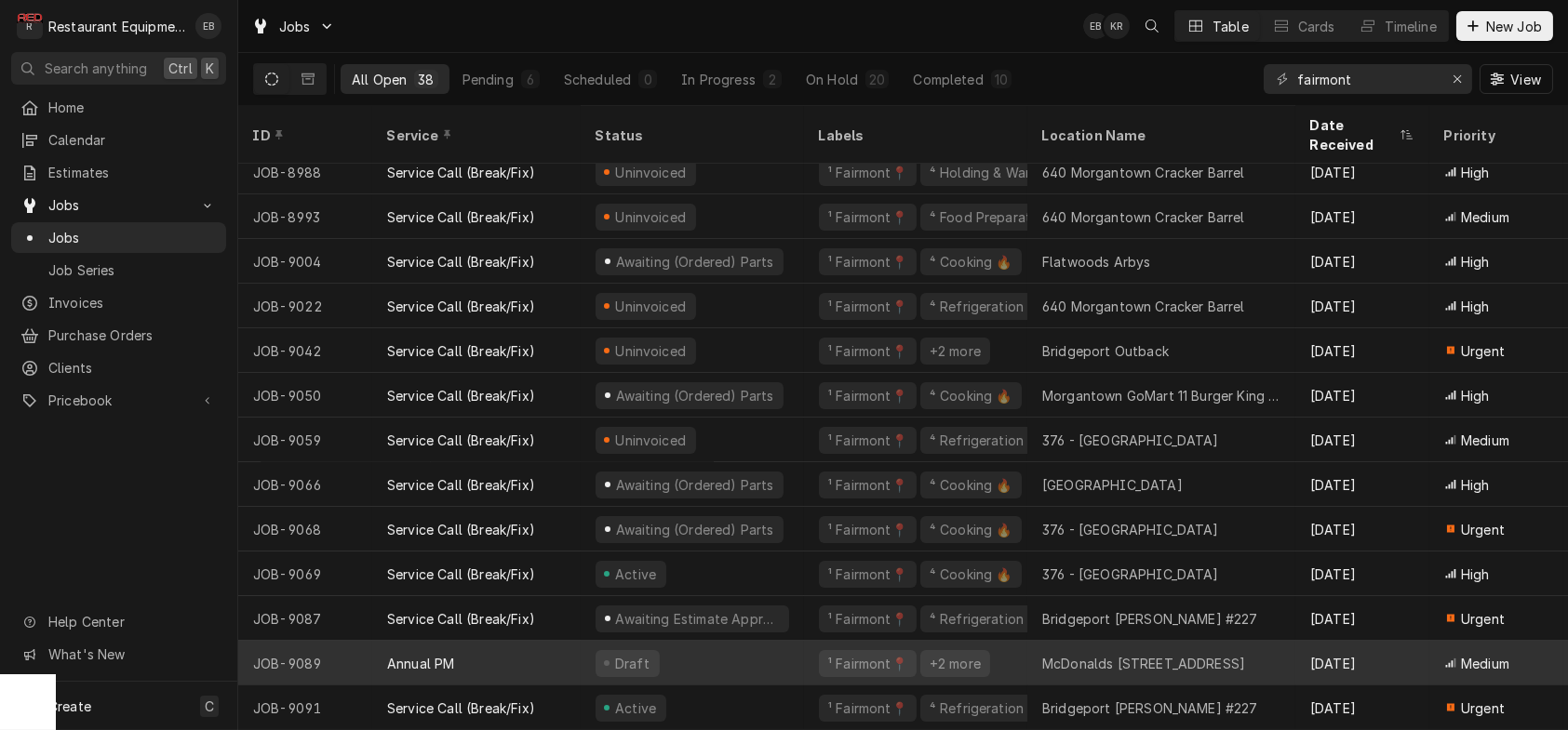
click at [707, 647] on div "Draft" at bounding box center [692, 663] width 223 height 45
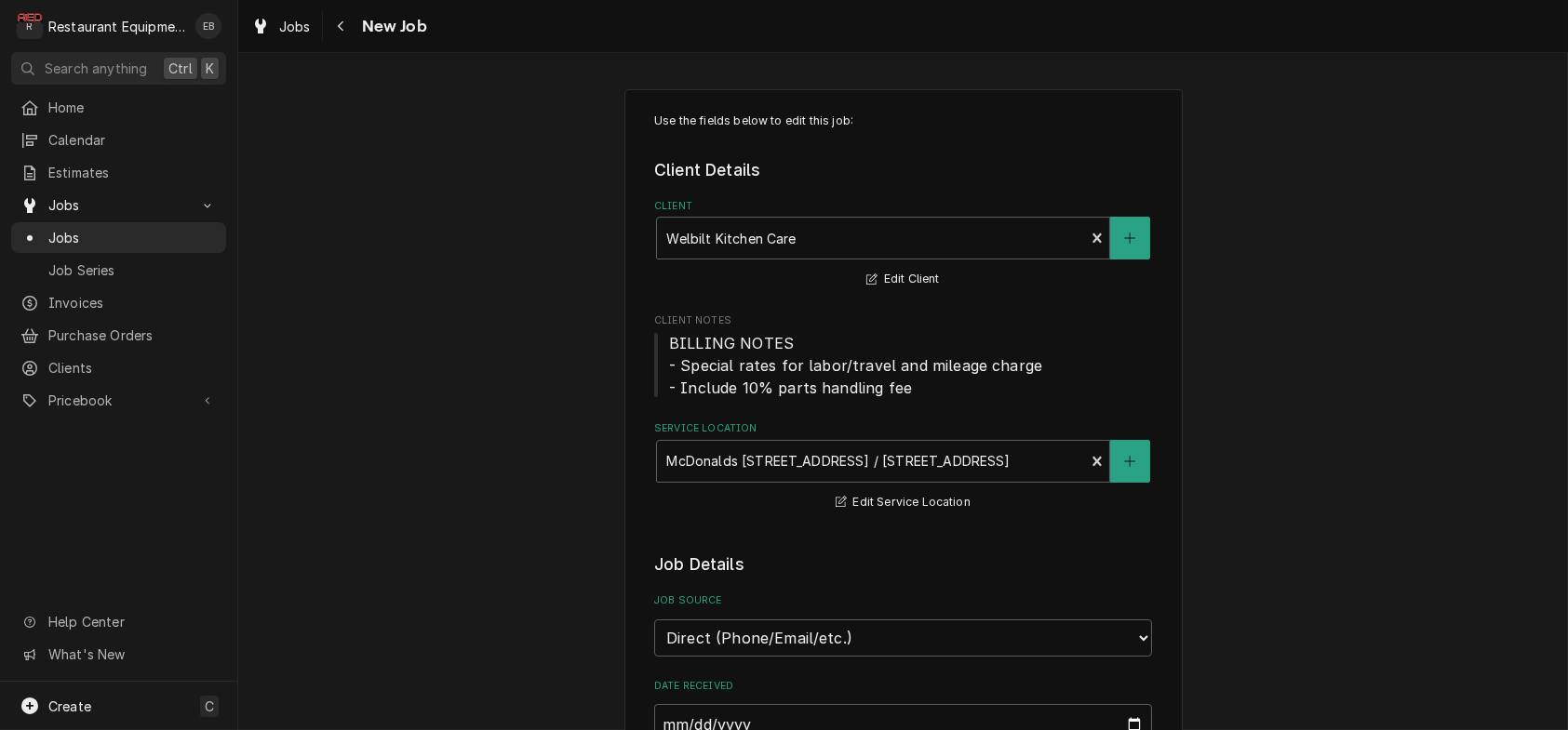
type textarea "x"
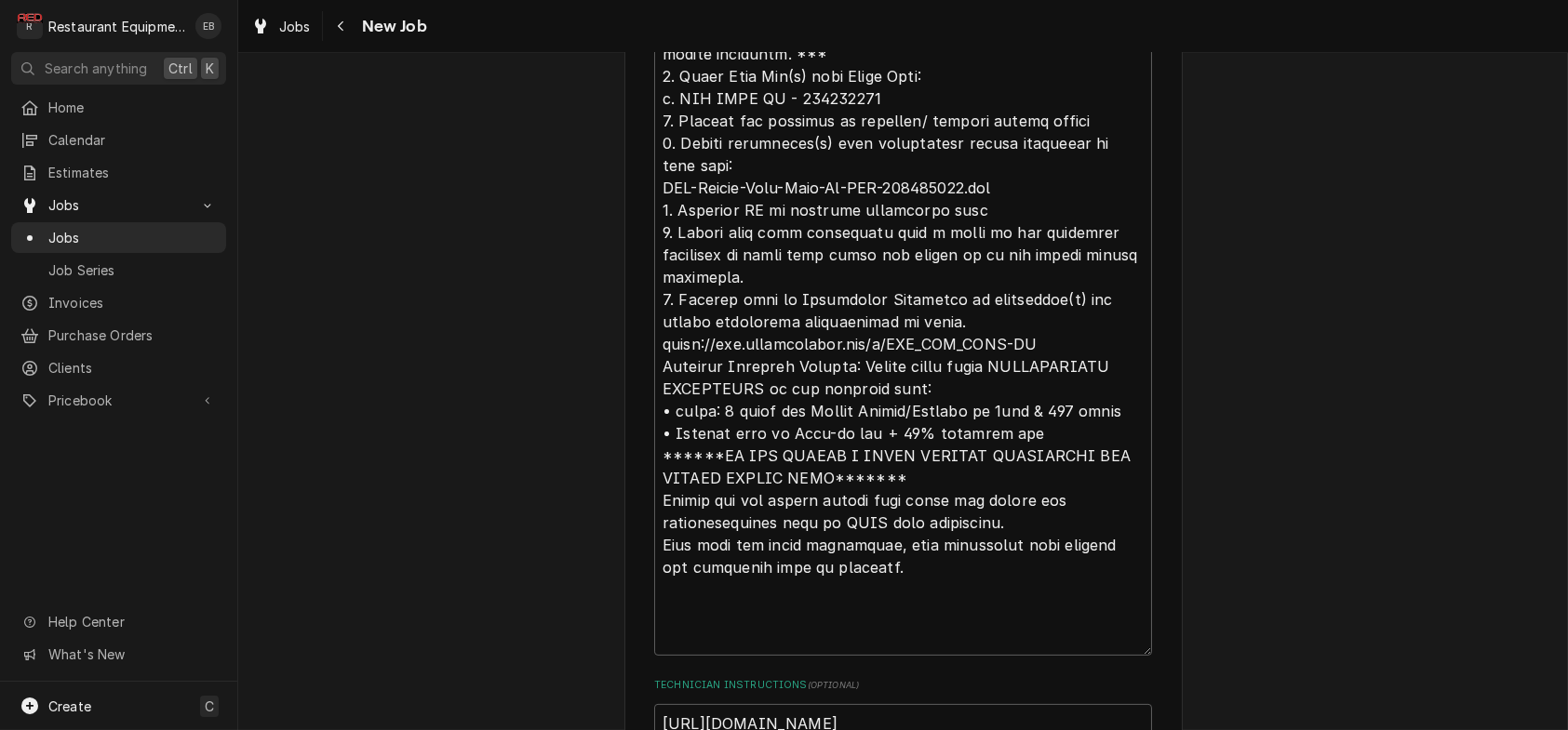
scroll to position [1488, 0]
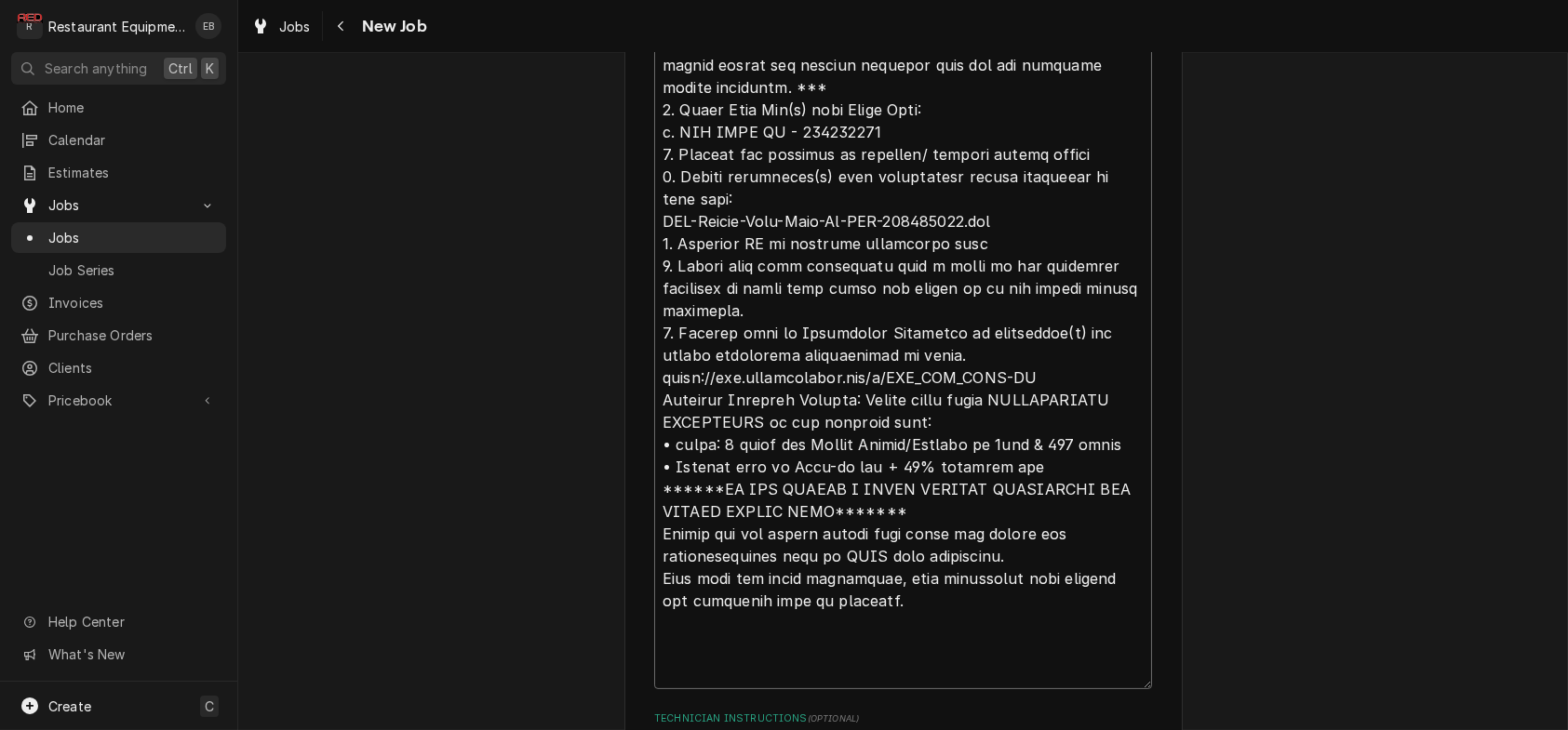
drag, startPoint x: 788, startPoint y: 280, endPoint x: 870, endPoint y: 285, distance: 82.2
click at [870, 285] on textarea "Reason For Call" at bounding box center [903, 99] width 497 height 1179
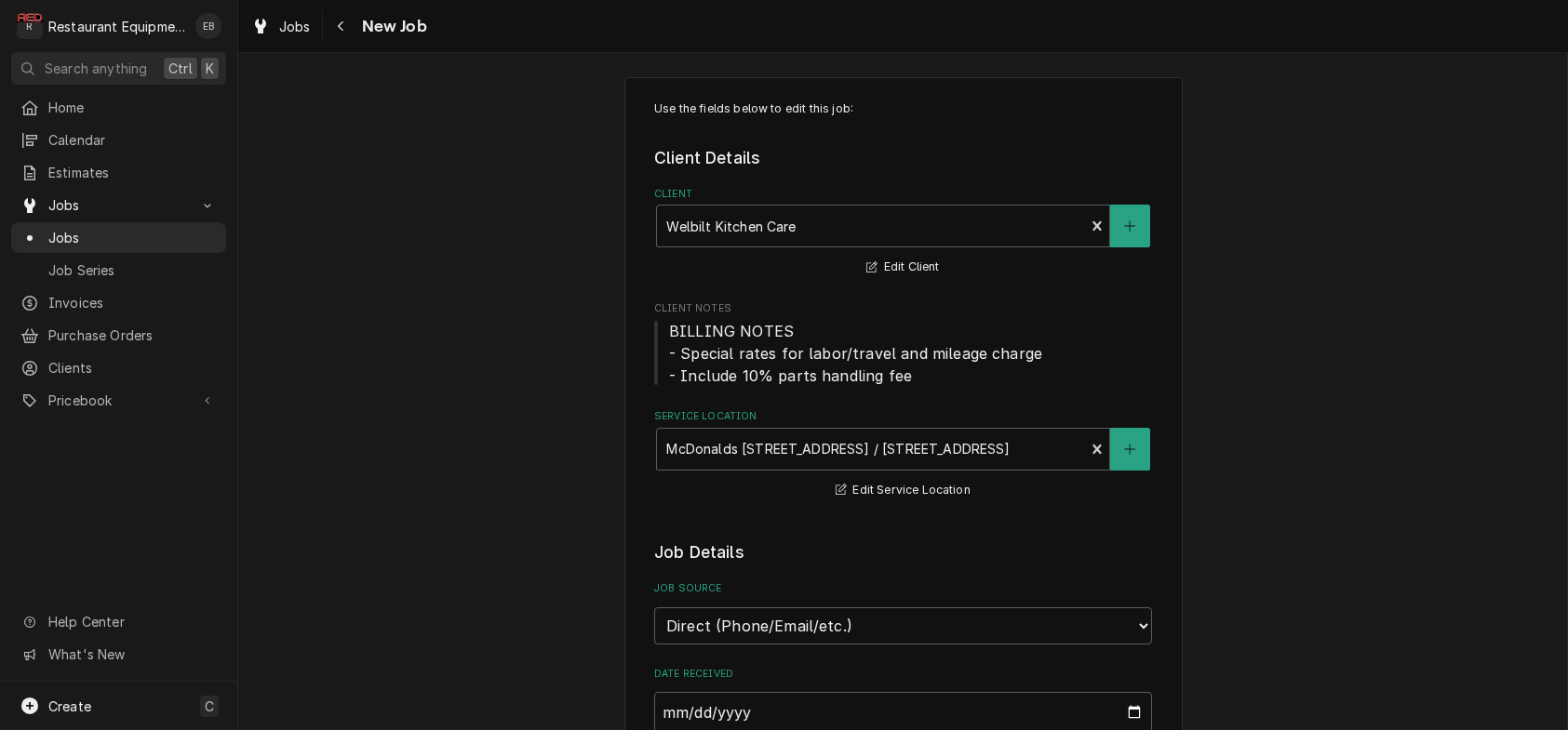
scroll to position [0, 0]
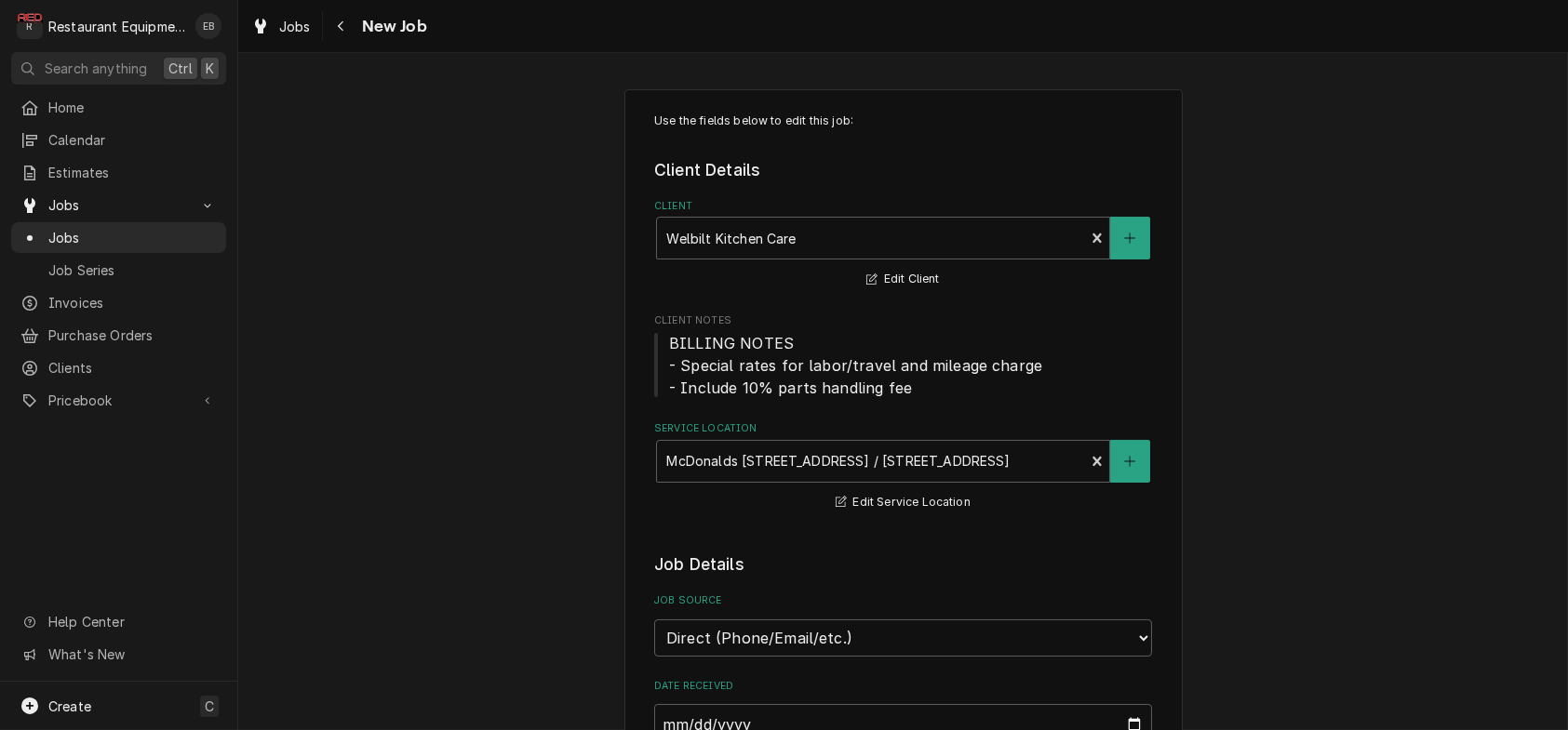
click at [304, 28] on span "Jobs" at bounding box center [294, 26] width 32 height 19
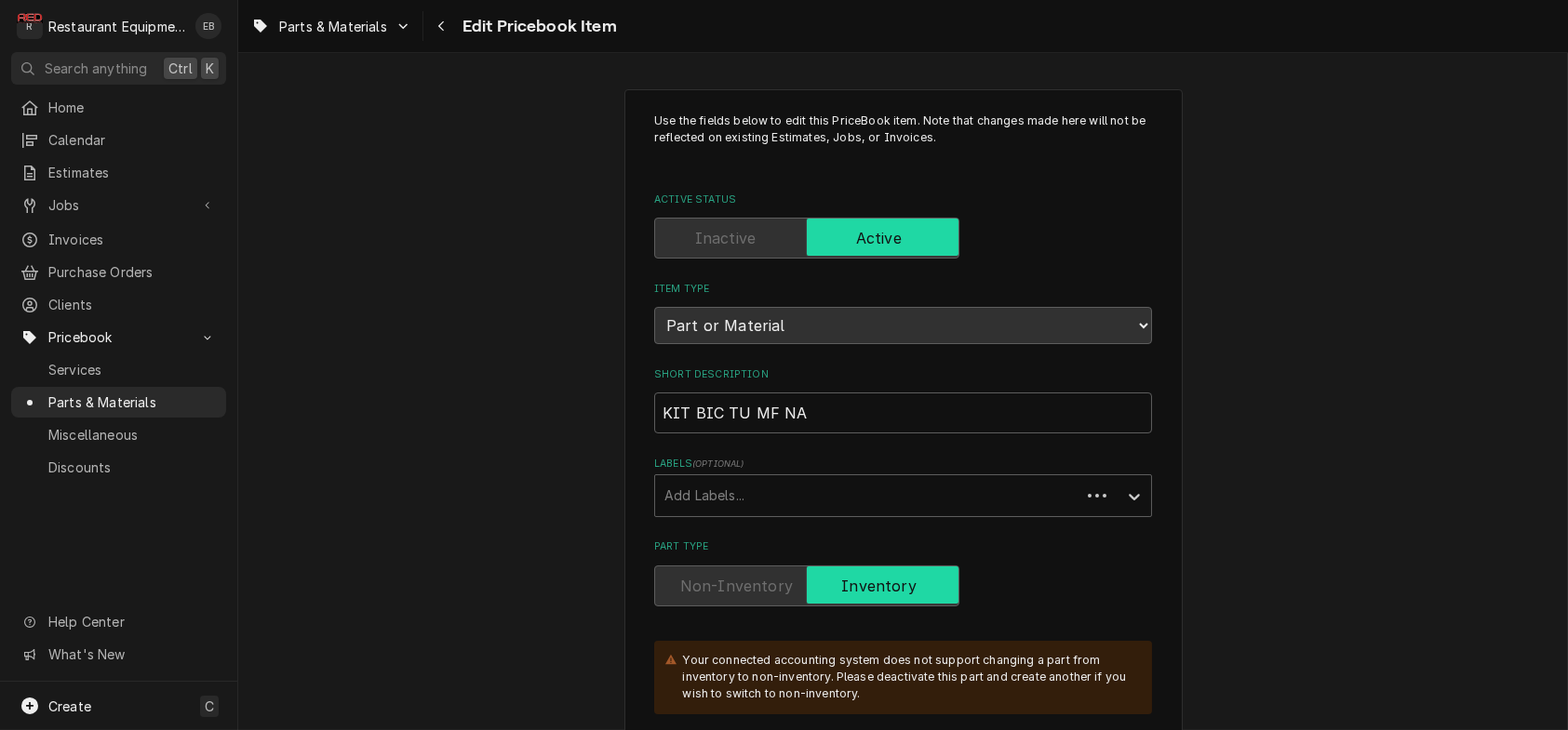
type textarea "x"
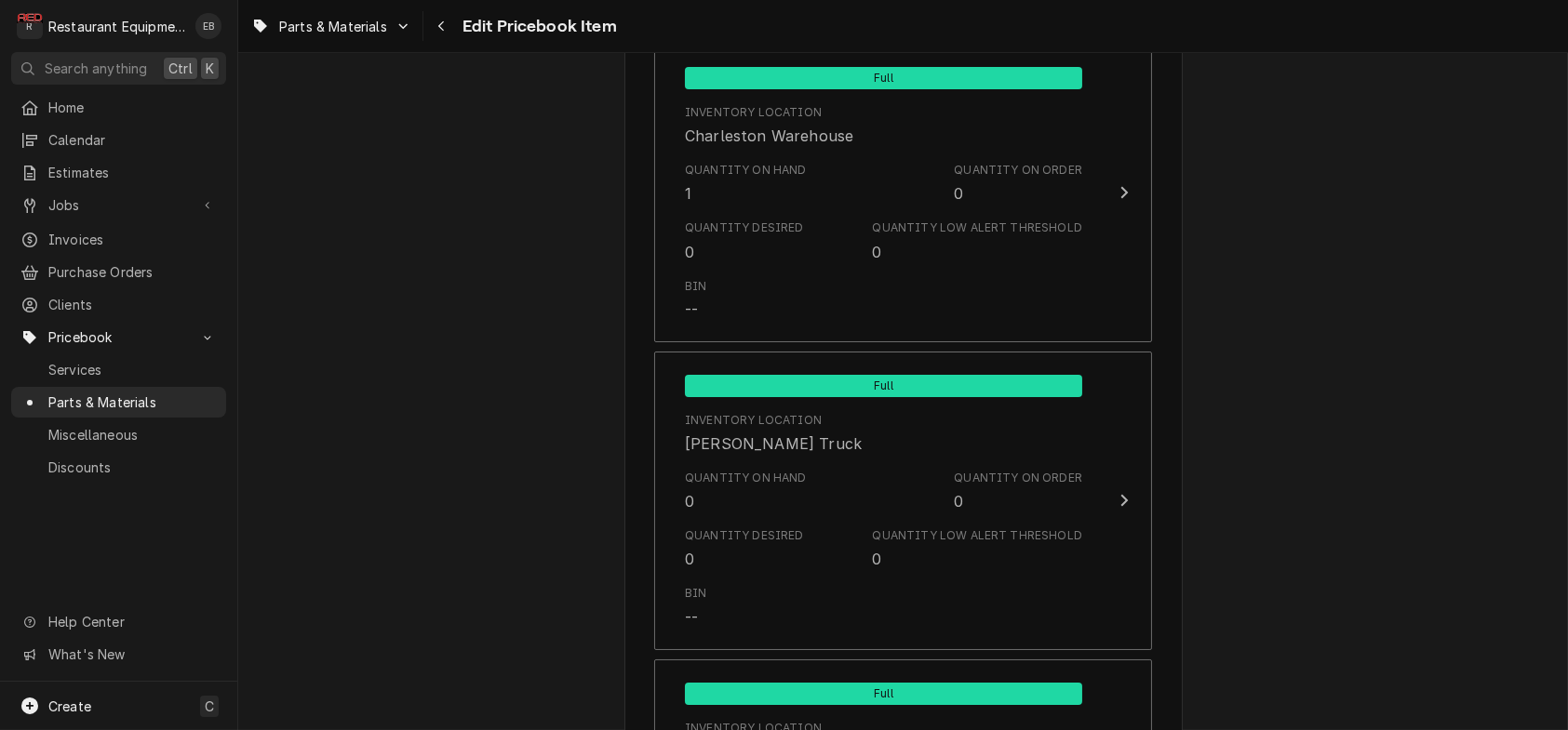
scroll to position [4340, 0]
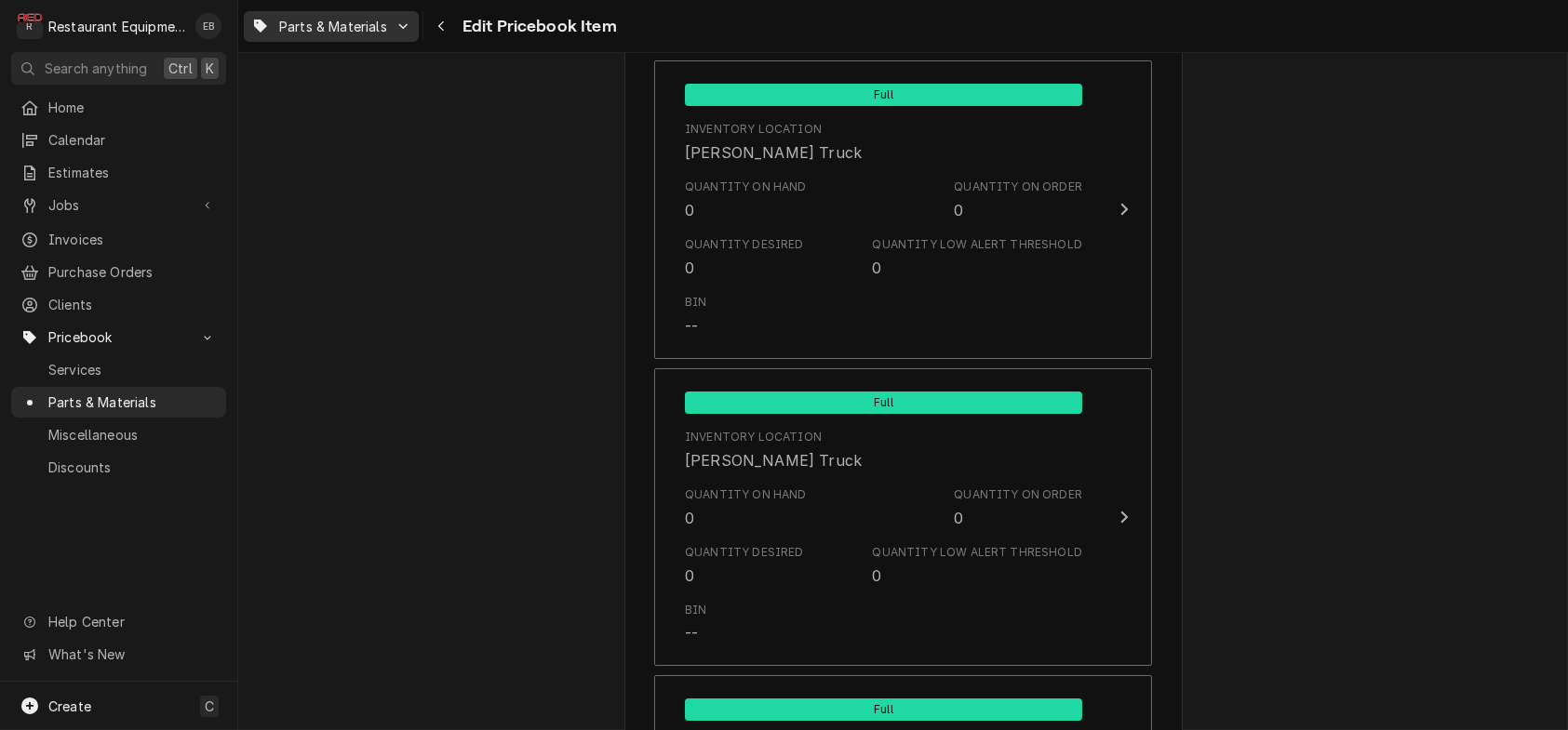
click at [326, 34] on span "Parts & Materials" at bounding box center [333, 26] width 108 height 19
click at [333, 98] on div "Parts & Materials" at bounding box center [334, 99] width 121 height 19
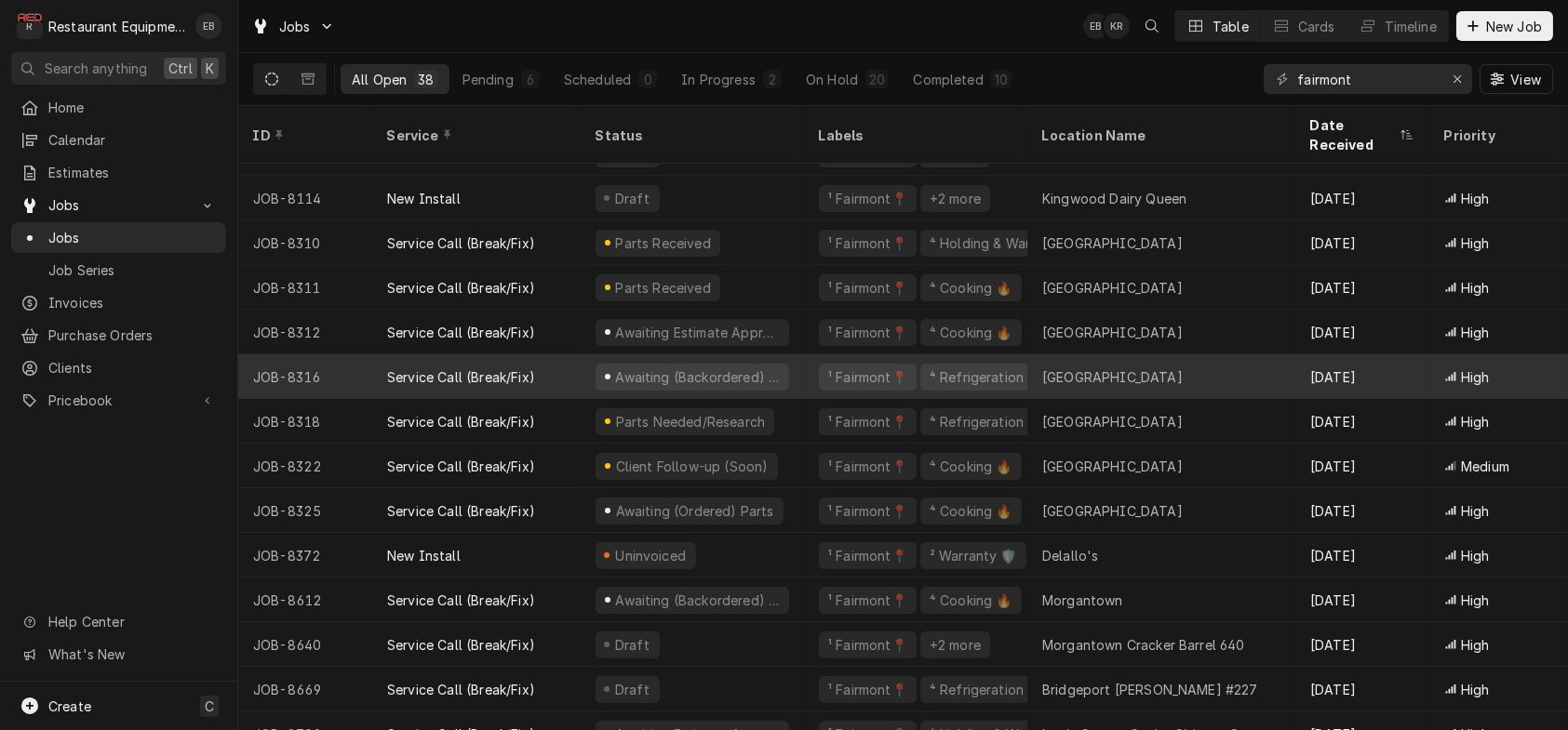
scroll to position [61, 0]
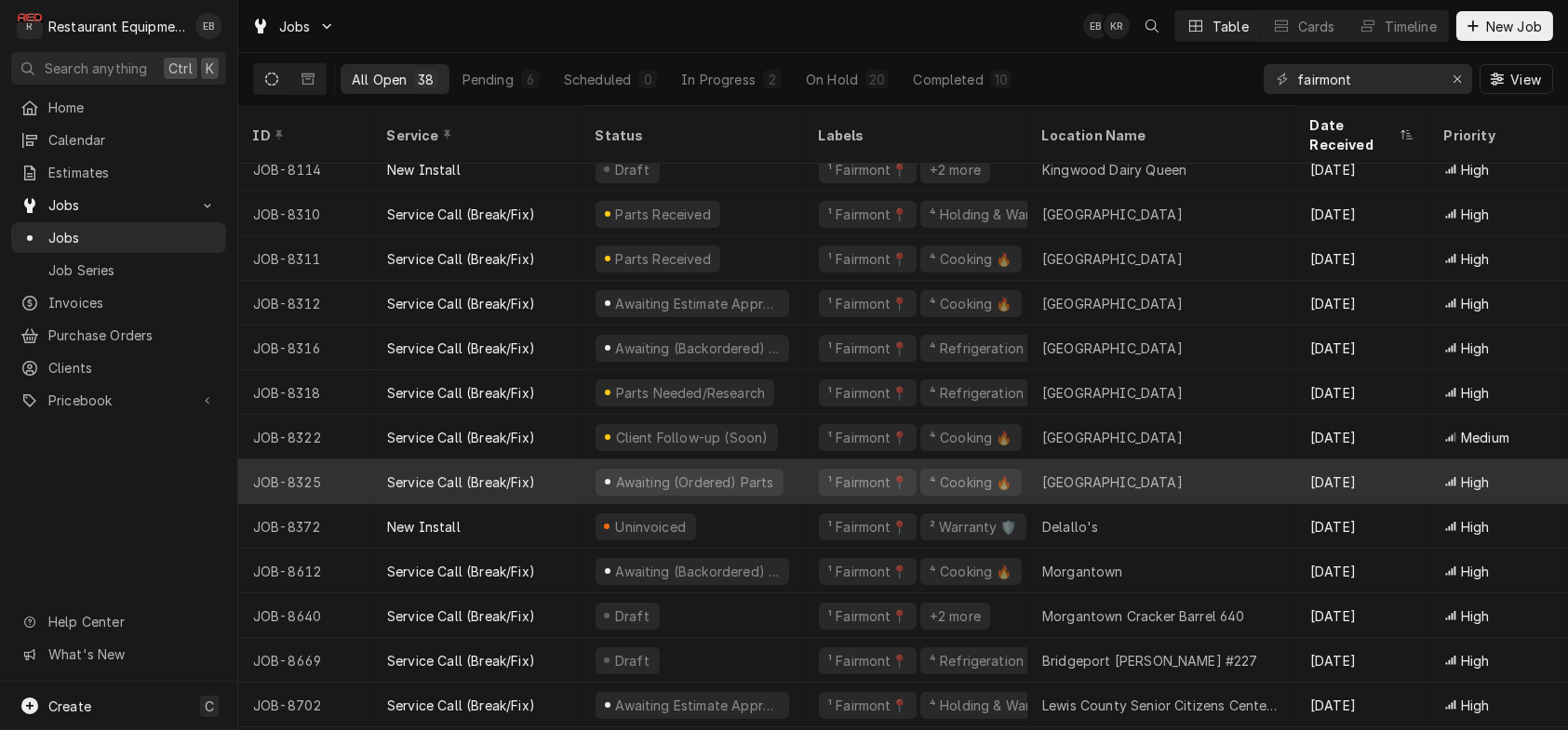
click at [578, 477] on div "Service Call (Break/Fix)" at bounding box center [475, 482] width 208 height 45
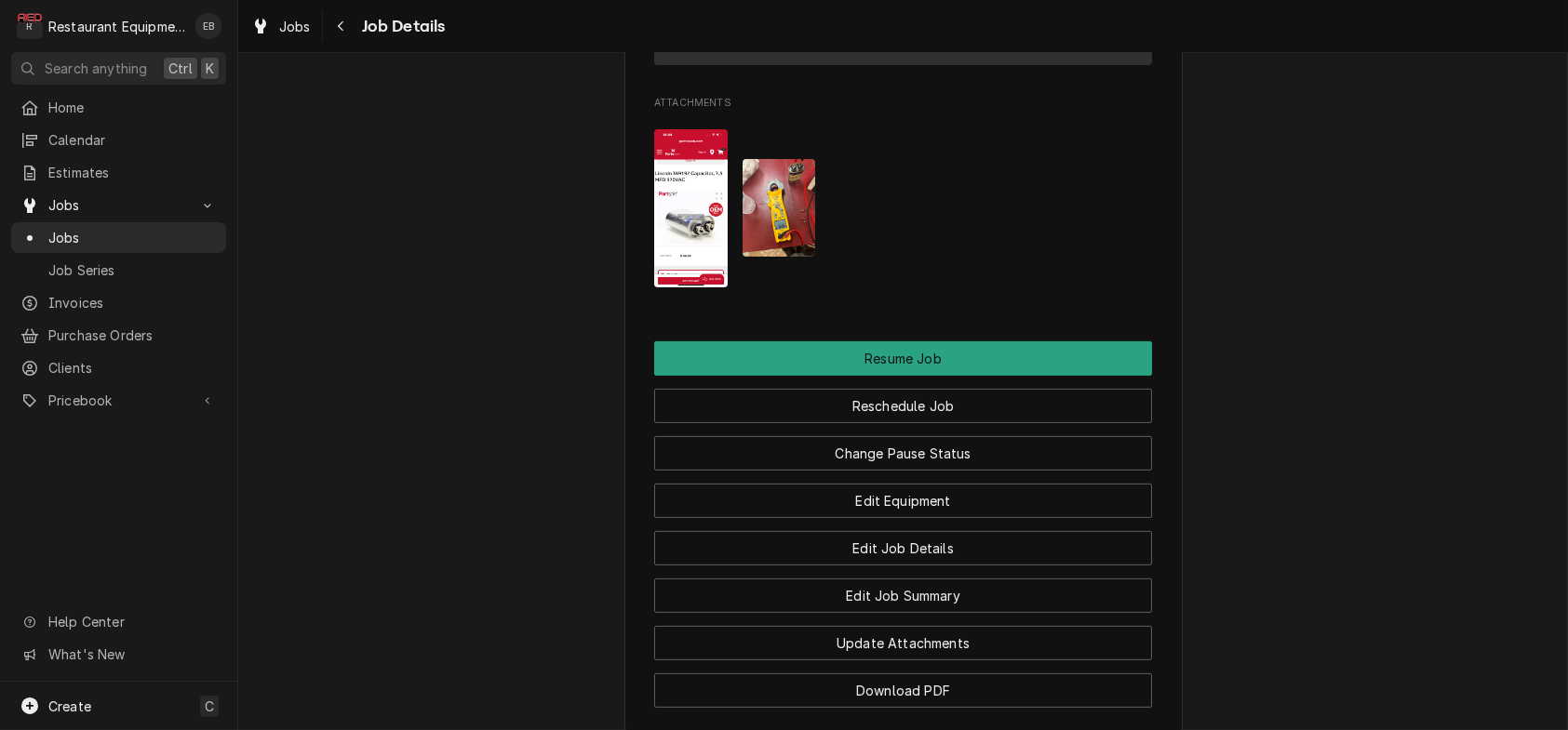
scroll to position [2108, 0]
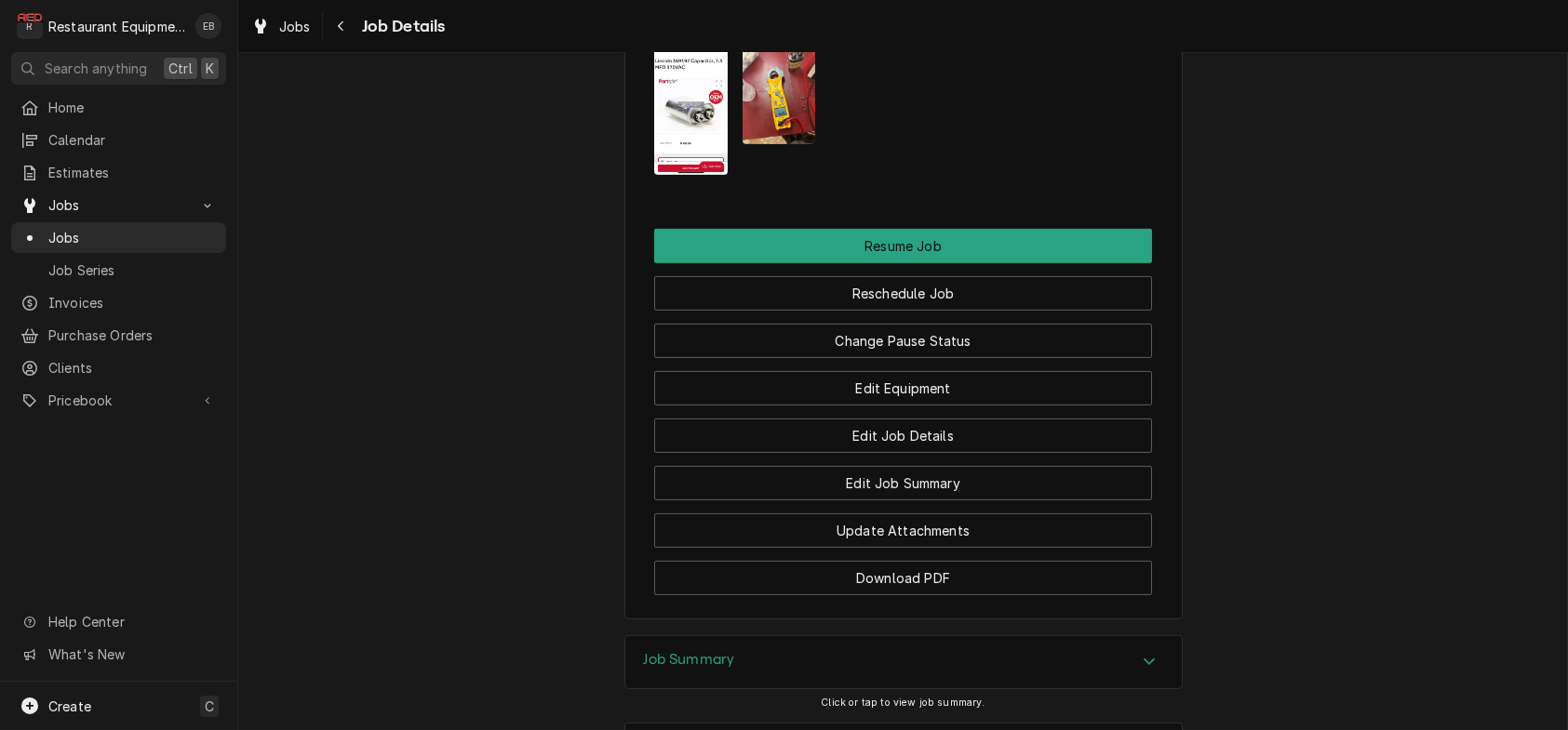
click at [680, 176] on img "Attachments" at bounding box center [691, 96] width 74 height 159
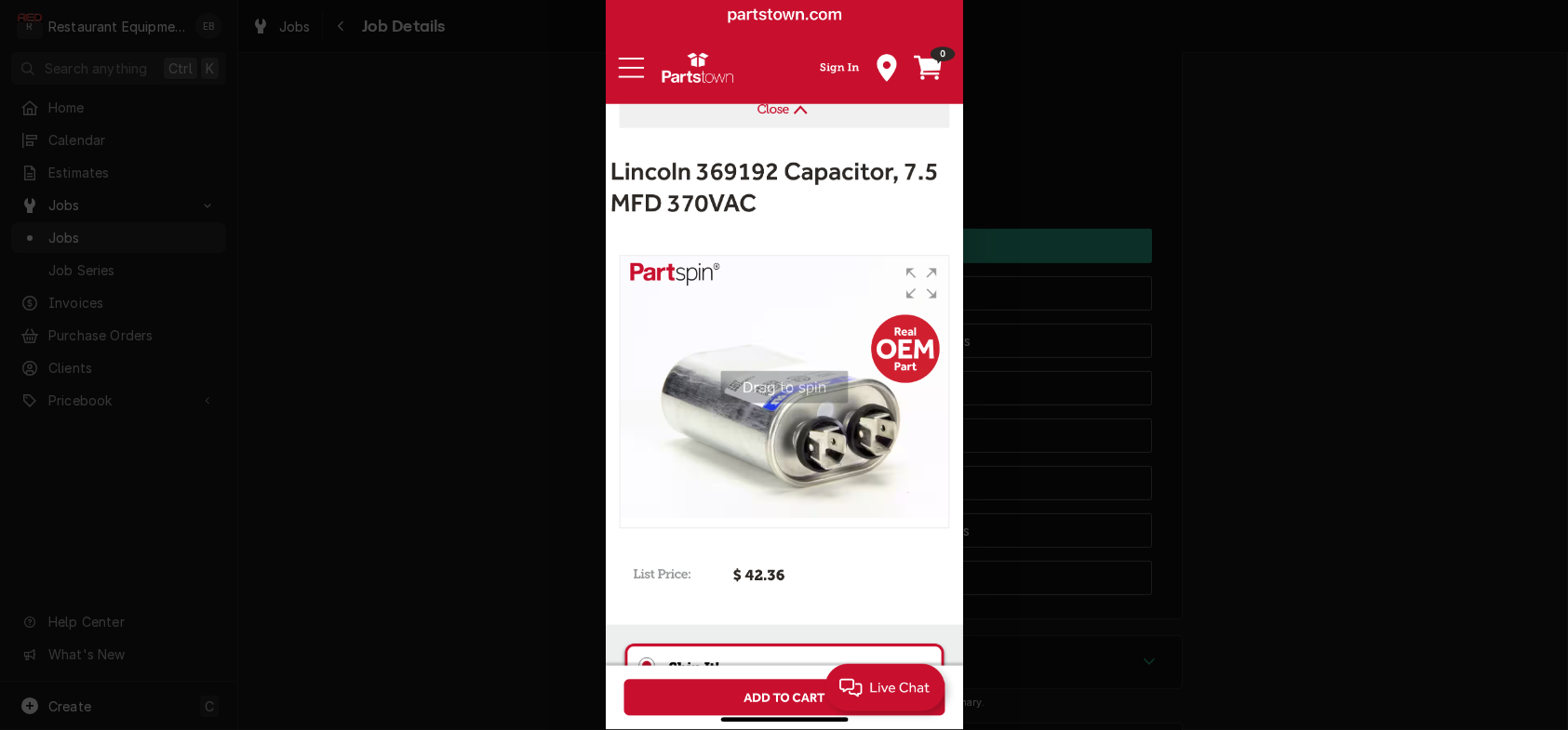
click at [1389, 243] on div at bounding box center [784, 365] width 1568 height 730
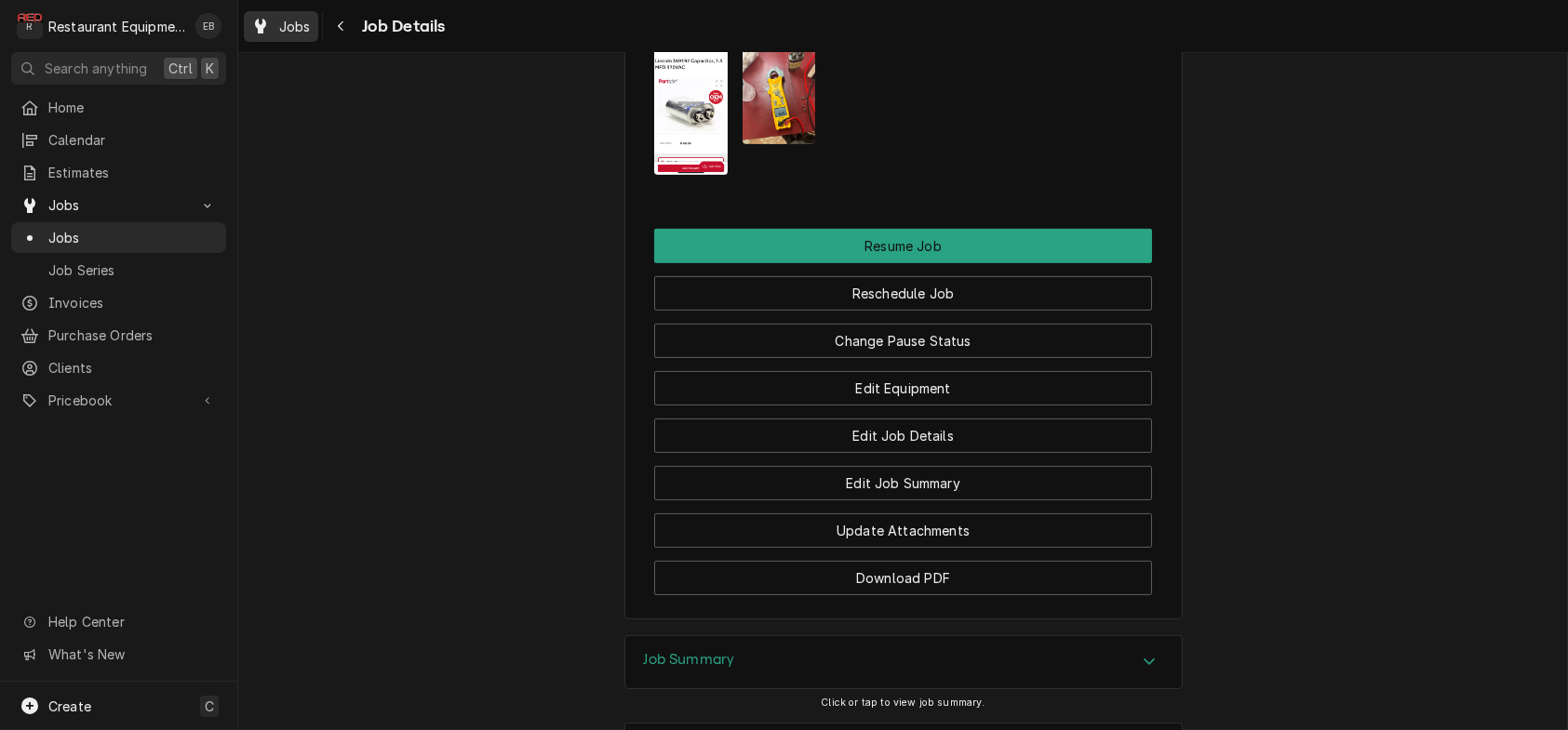
click at [298, 30] on span "Jobs" at bounding box center [294, 26] width 32 height 19
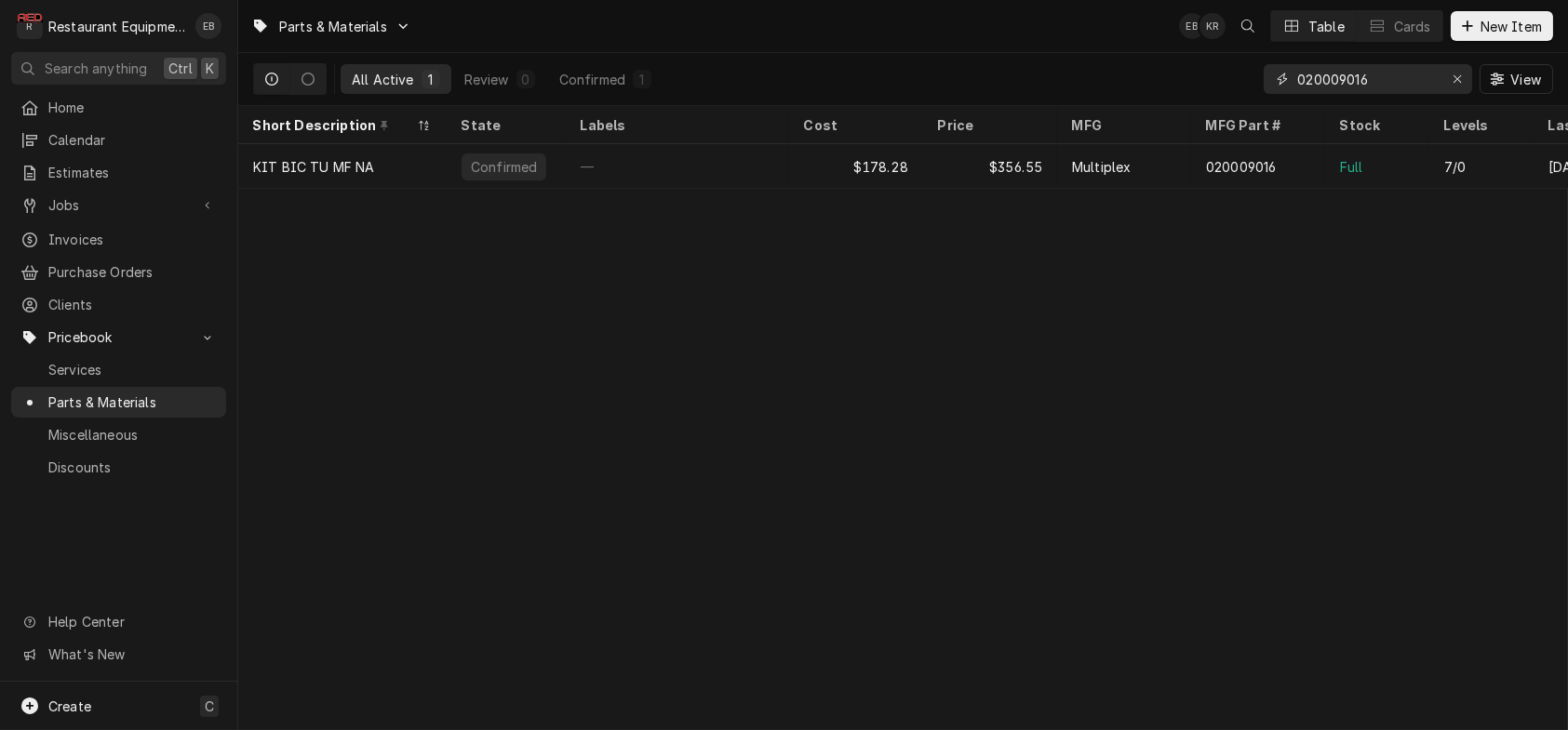
click at [1453, 85] on icon "Erase input" at bounding box center [1458, 80] width 11 height 13
click at [1389, 94] on input "Dynamic Content Wrapper" at bounding box center [1384, 79] width 175 height 30
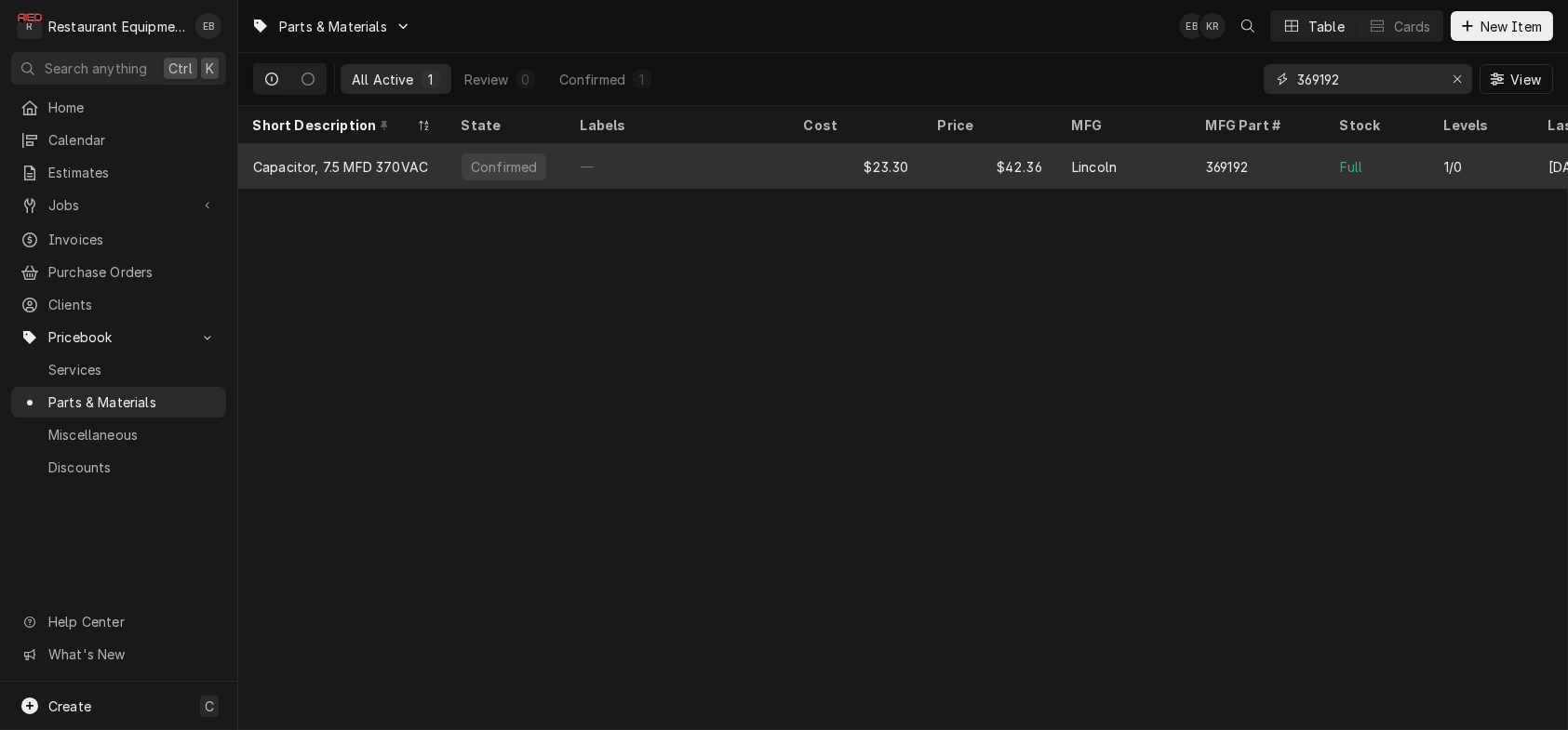
type input "369192"
click at [754, 159] on div "—" at bounding box center [677, 166] width 223 height 45
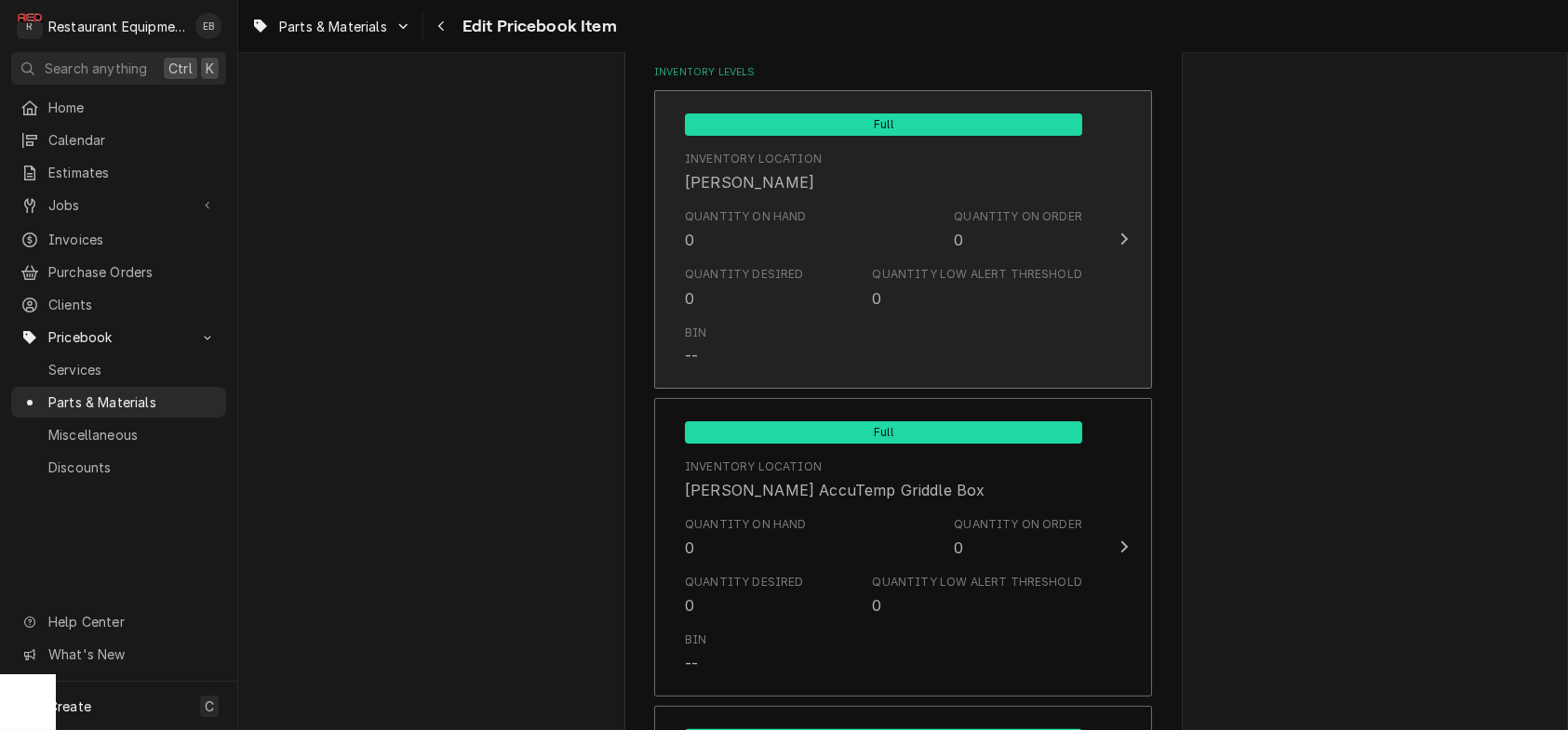
scroll to position [1675, 0]
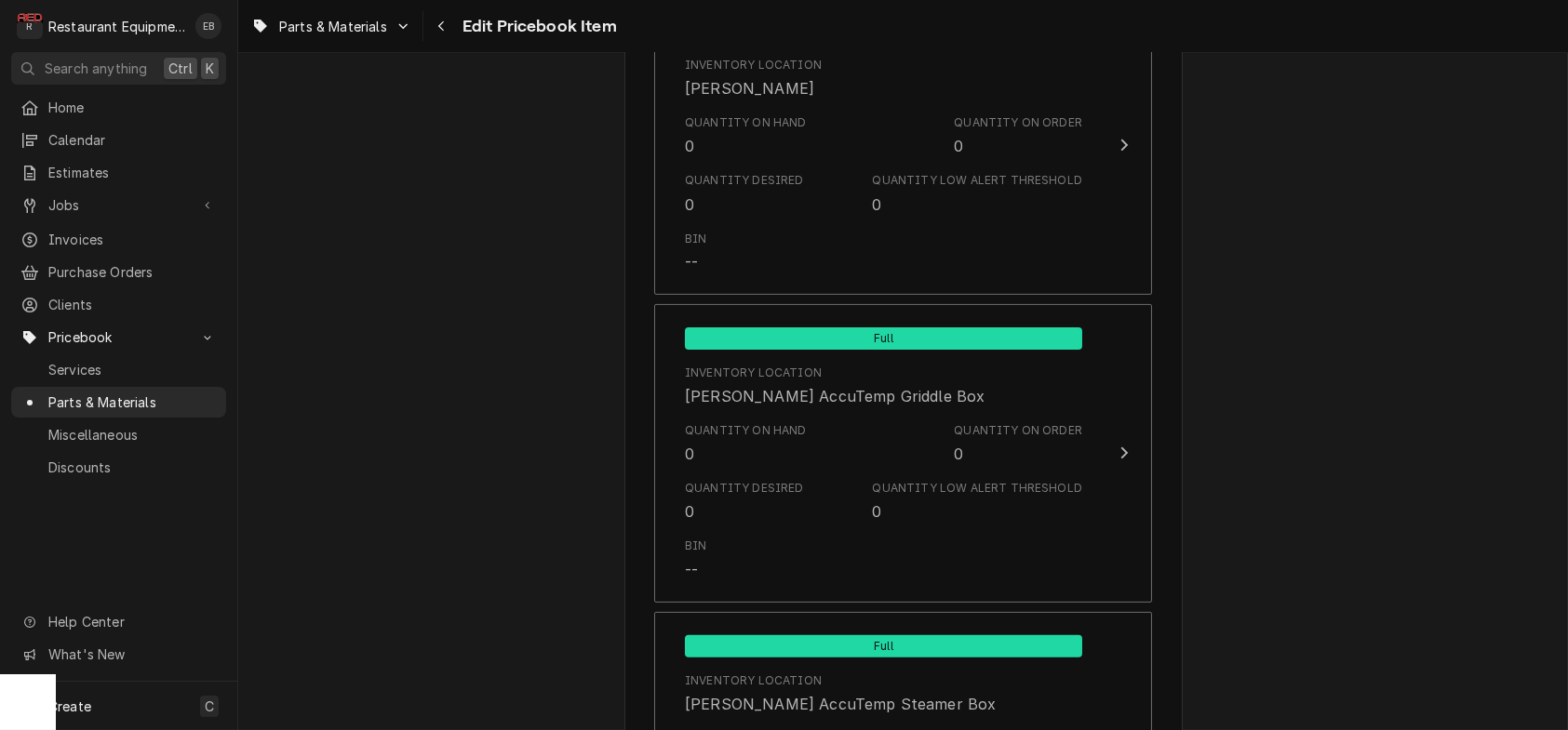
type textarea "x"
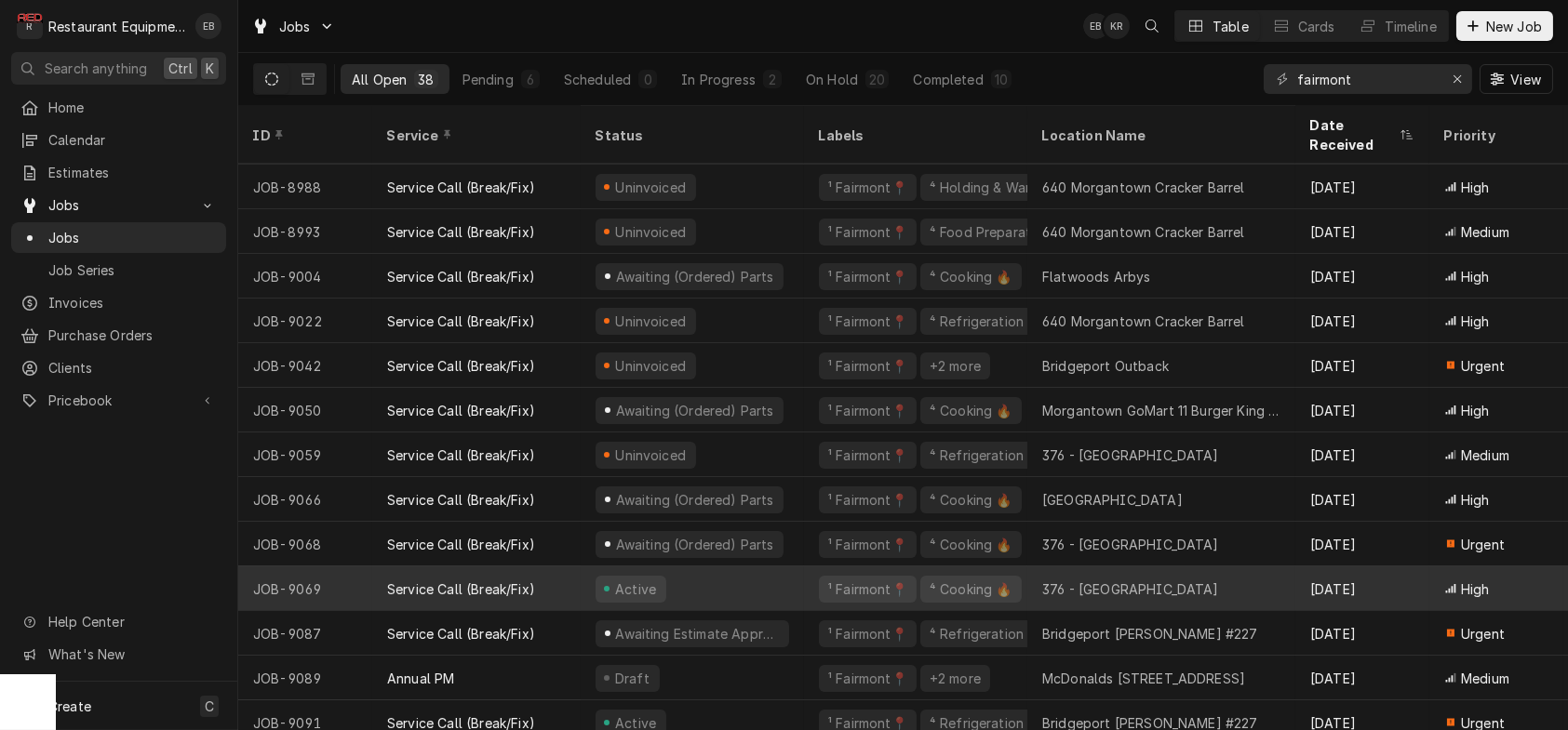
scroll to position [1143, 0]
